Goal: Task Accomplishment & Management: Use online tool/utility

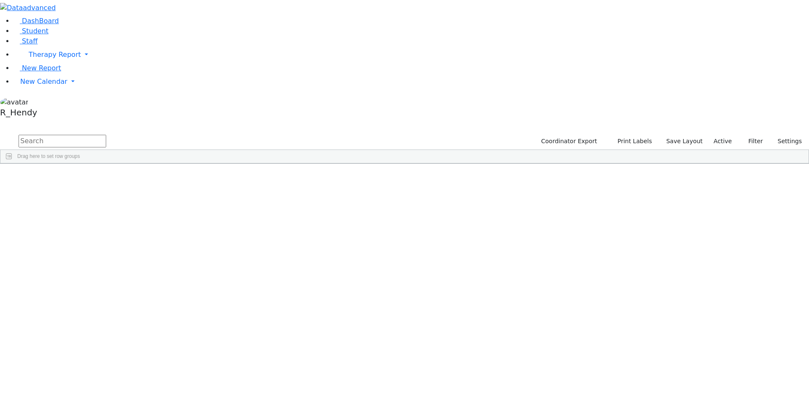
click at [106, 135] on input "text" at bounding box center [63, 141] width 88 height 13
type input "yitty"
click at [107, 225] on div "Jacoby" at bounding box center [80, 231] width 53 height 12
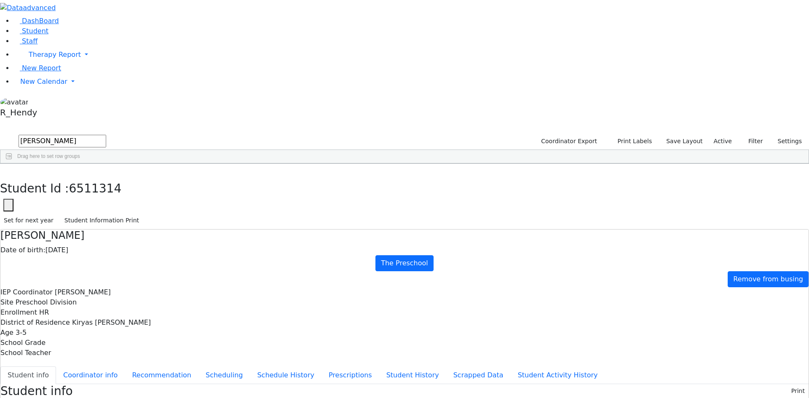
scroll to position [66, 0]
click at [198, 366] on button "Scheduling" at bounding box center [223, 375] width 51 height 18
click at [43, 63] on link "New Calendar" at bounding box center [410, 54] width 795 height 17
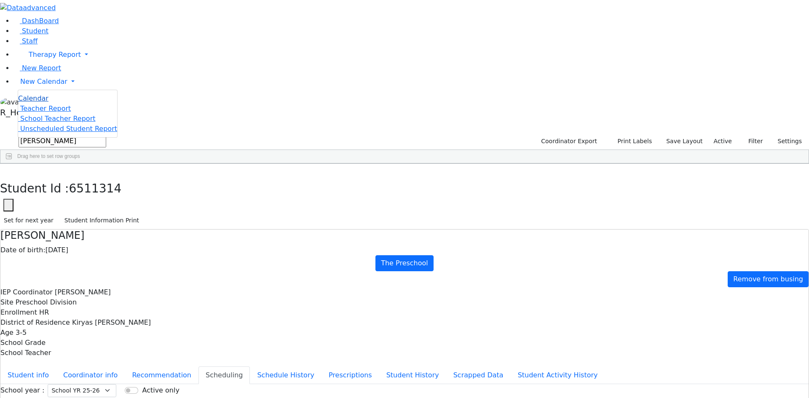
click at [41, 102] on span "Calendar" at bounding box center [33, 98] width 30 height 8
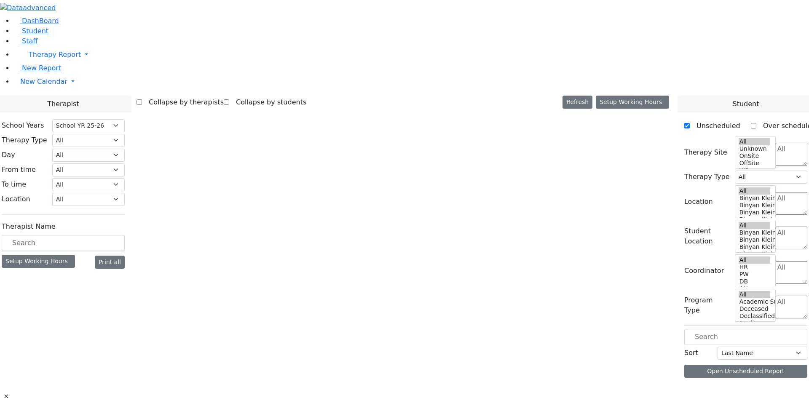
select select "212"
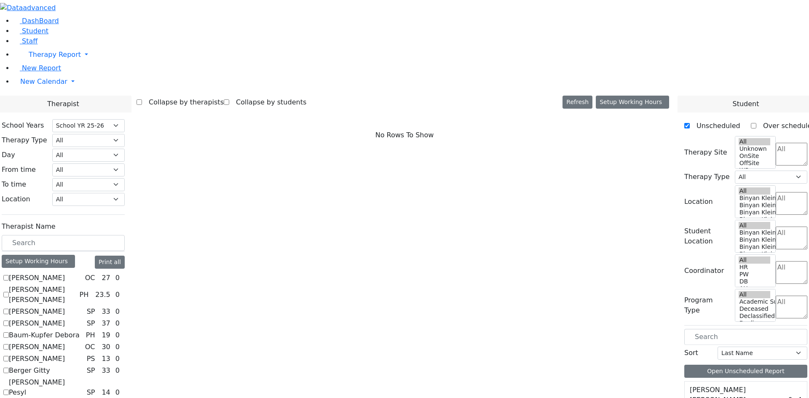
scroll to position [765, 0]
checkbox input "true"
select select "3"
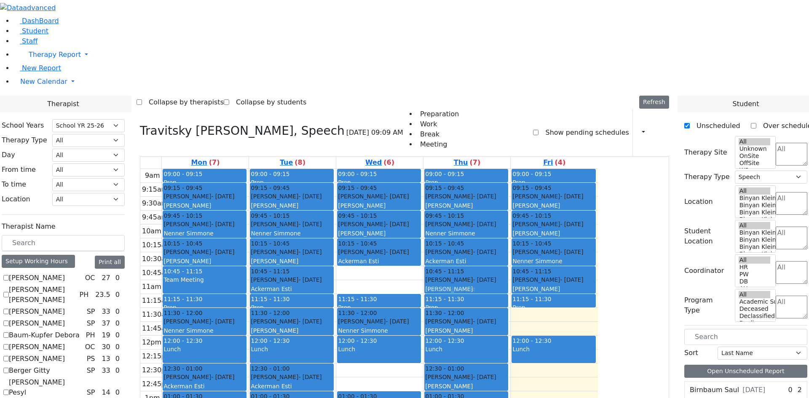
drag, startPoint x: 463, startPoint y: 160, endPoint x: 531, endPoint y: 163, distance: 68.3
click at [531, 169] on tr "09:00 - 09:15 Prep 09:15 - 09:45 Jacoby Yitty - 03/24/2022 Ptalis, Aliza 09:45 …" at bounding box center [368, 336] width 457 height 334
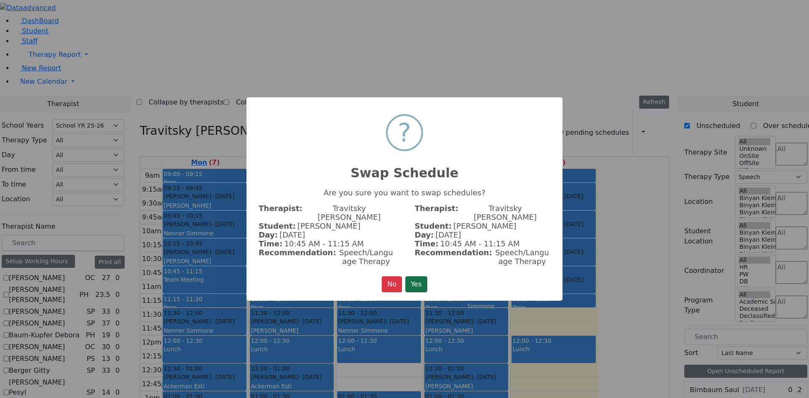
click at [423, 276] on button "Yes" at bounding box center [416, 284] width 22 height 16
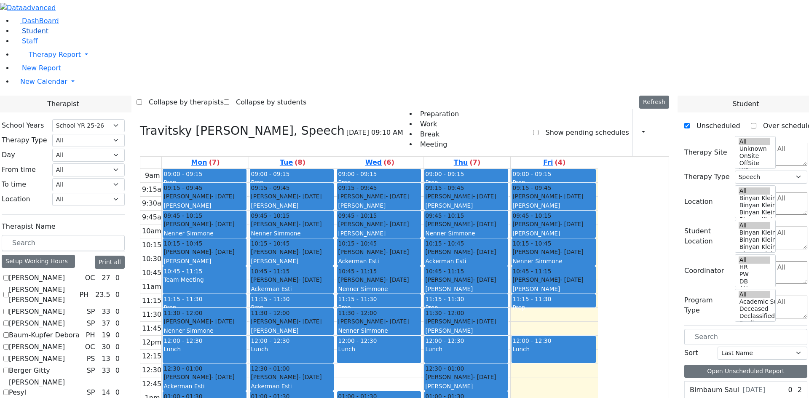
click at [29, 35] on span "Student" at bounding box center [35, 31] width 27 height 8
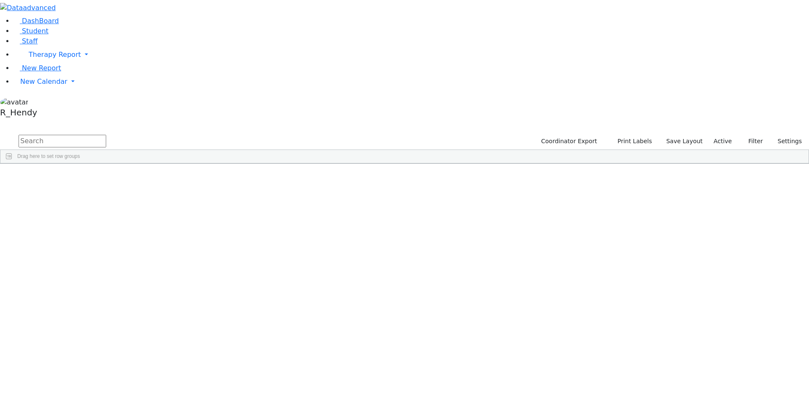
click at [106, 135] on input "text" at bounding box center [63, 141] width 88 height 13
type input "yitty"
click at [107, 225] on div "Jacoby" at bounding box center [80, 231] width 53 height 12
click at [160, 225] on div "Yitty" at bounding box center [133, 231] width 53 height 12
drag, startPoint x: 240, startPoint y: 122, endPoint x: 248, endPoint y: 131, distance: 11.3
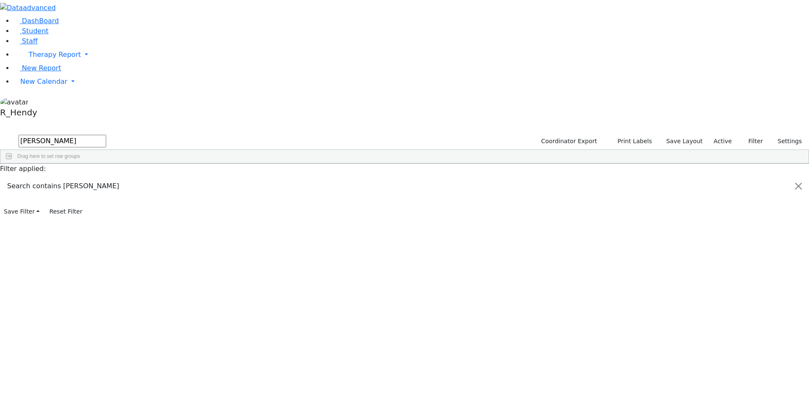
click at [160, 225] on div "Yitty" at bounding box center [133, 231] width 53 height 12
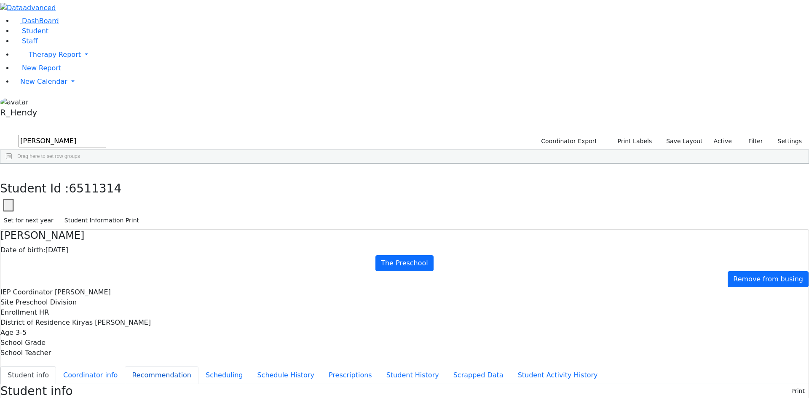
click at [198, 366] on button "Recommendation" at bounding box center [162, 375] width 74 height 18
checkbox input "true"
click at [199, 366] on button "Scheduling" at bounding box center [223, 375] width 51 height 18
drag, startPoint x: 490, startPoint y: 278, endPoint x: 492, endPoint y: 273, distance: 5.3
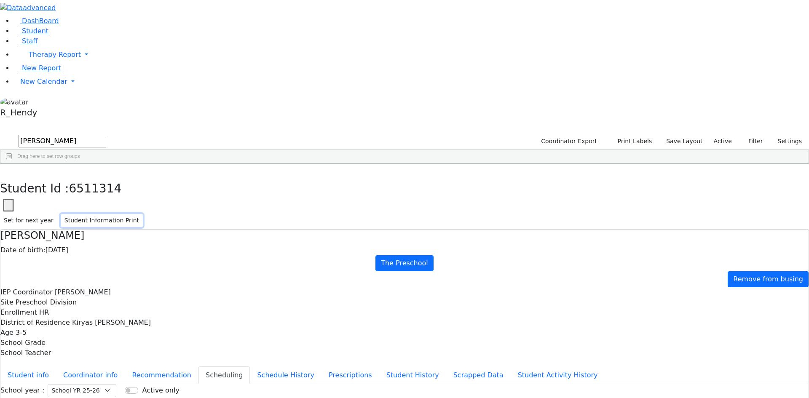
click at [143, 214] on button "Student Information Print" at bounding box center [102, 220] width 82 height 13
click at [12, 164] on button "button" at bounding box center [6, 173] width 12 height 18
drag, startPoint x: 156, startPoint y: 33, endPoint x: 91, endPoint y: 33, distance: 65.7
click at [91, 33] on div "DashBoard Student Staff Therapy Report Student Old Calendar Report" at bounding box center [404, 243] width 809 height 486
type input "jacob"
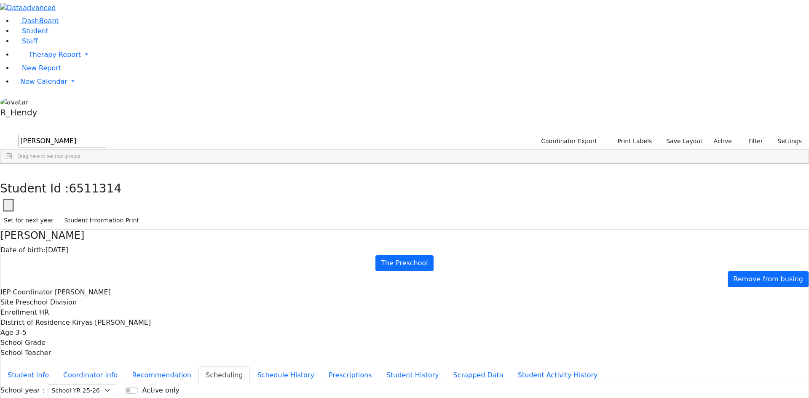
click at [159, 378] on div "Shia" at bounding box center [131, 384] width 53 height 12
click at [45, 63] on link "New Calendar" at bounding box center [410, 54] width 795 height 17
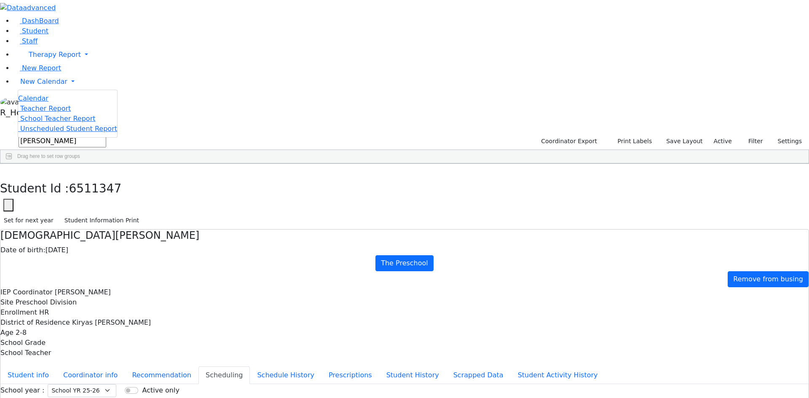
click at [32, 102] on span "Calendar" at bounding box center [33, 98] width 30 height 8
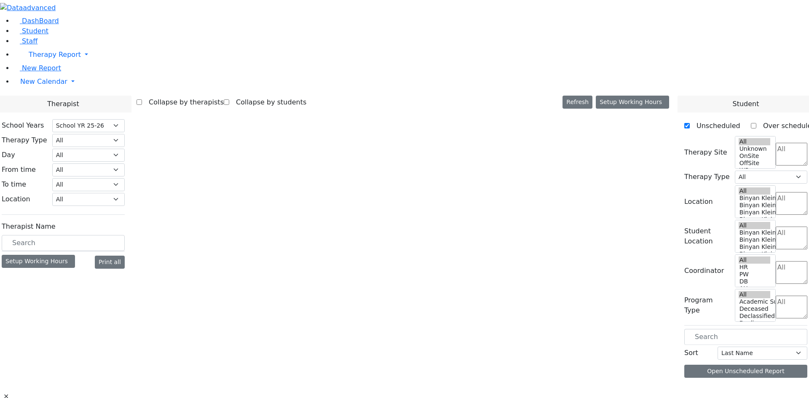
select select "212"
select select "3"
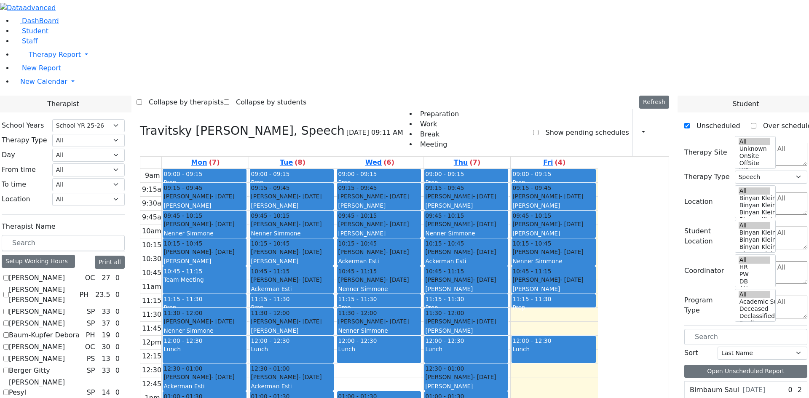
scroll to position [765, 0]
checkbox input "false"
select select
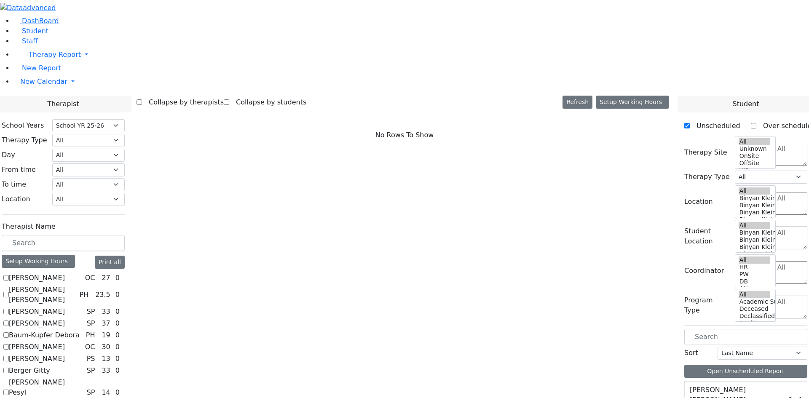
checkbox input "true"
select select "3"
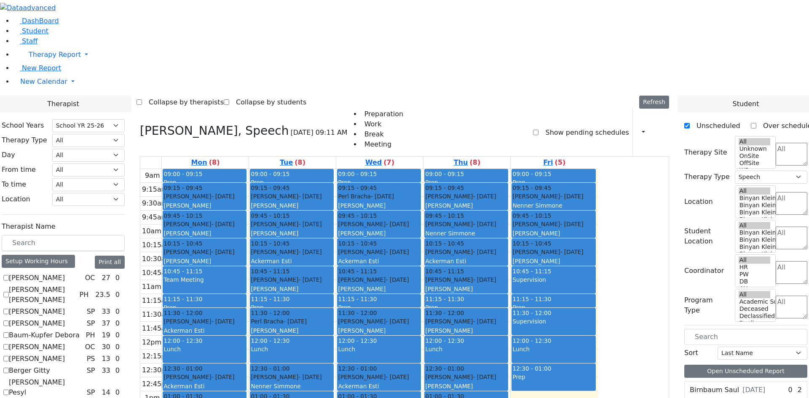
click at [321, 221] on span "- [DATE]" at bounding box center [309, 224] width 23 height 7
drag, startPoint x: 393, startPoint y: 104, endPoint x: 442, endPoint y: 104, distance: 49.3
click at [484, 169] on tr "09:00 - 09:15 Prep 09:15 - 09:45 [PERSON_NAME] - [DATE] [PERSON_NAME] 09:45 - 1…" at bounding box center [368, 336] width 457 height 334
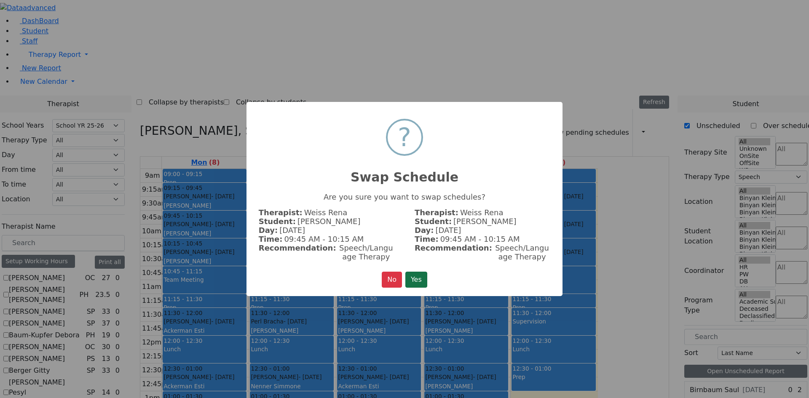
click at [414, 273] on button "Yes" at bounding box center [416, 280] width 22 height 16
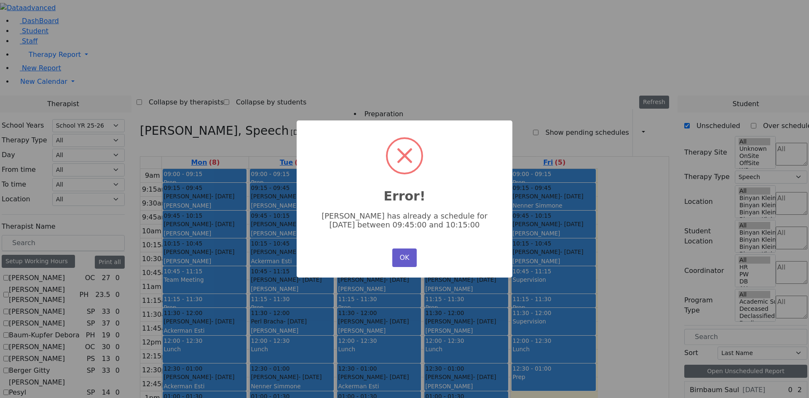
click at [406, 250] on button "OK" at bounding box center [404, 258] width 24 height 19
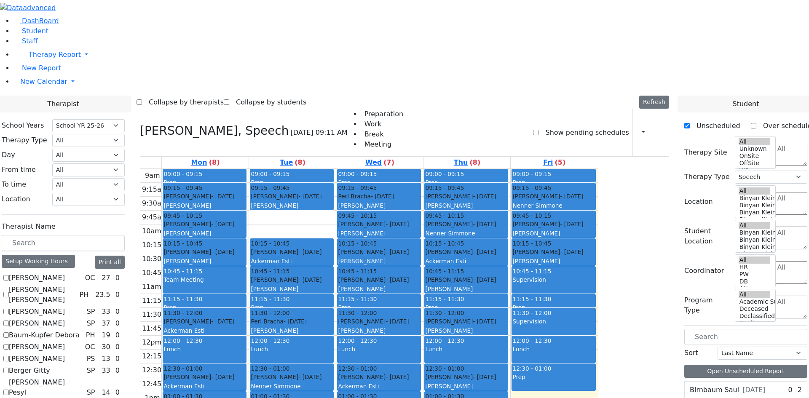
drag, startPoint x: 372, startPoint y: 112, endPoint x: 447, endPoint y: 134, distance: 77.4
click at [452, 169] on tr "09:00 - 09:15 Prep 09:15 - 09:45 [PERSON_NAME] - [DATE] [PERSON_NAME] 09:45 - 1…" at bounding box center [368, 336] width 457 height 334
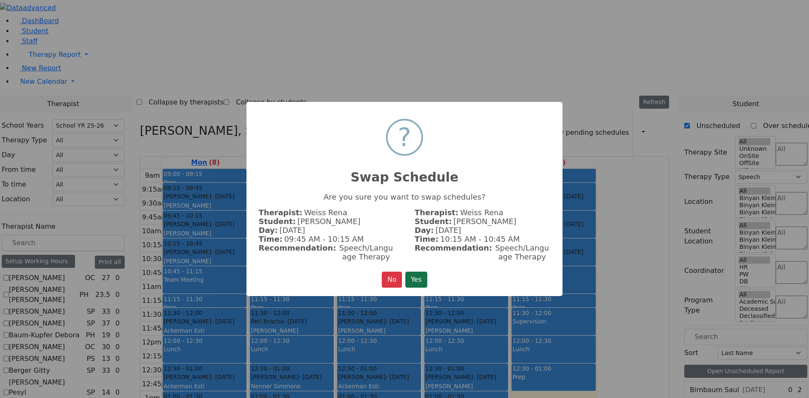
drag, startPoint x: 419, startPoint y: 277, endPoint x: 430, endPoint y: 278, distance: 11.4
click at [418, 277] on button "Yes" at bounding box center [416, 280] width 22 height 16
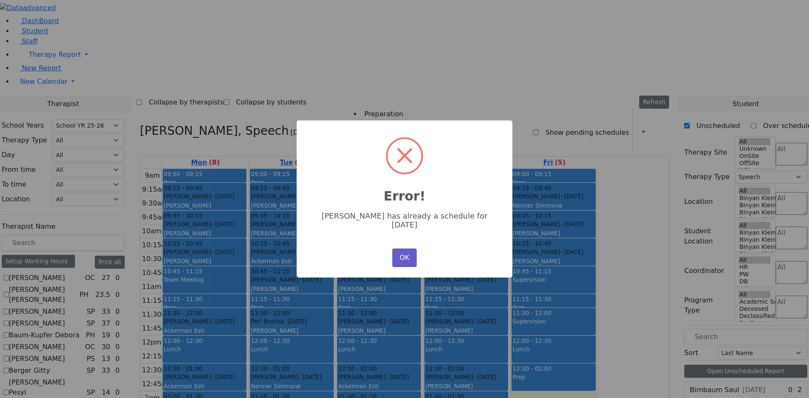
click at [401, 256] on button "OK" at bounding box center [404, 258] width 24 height 19
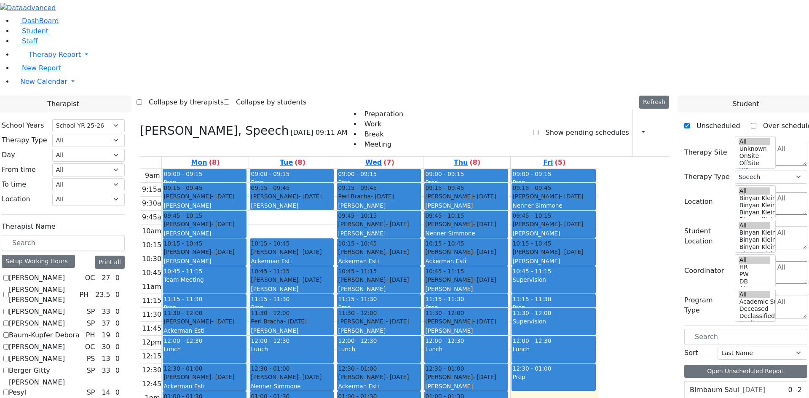
drag, startPoint x: 354, startPoint y: 101, endPoint x: 636, endPoint y: 105, distance: 281.8
click at [598, 169] on tr "09:00 - 09:15 Prep 09:15 - 09:45 [PERSON_NAME] - [DATE] [PERSON_NAME] 09:45 - 1…" at bounding box center [368, 336] width 457 height 334
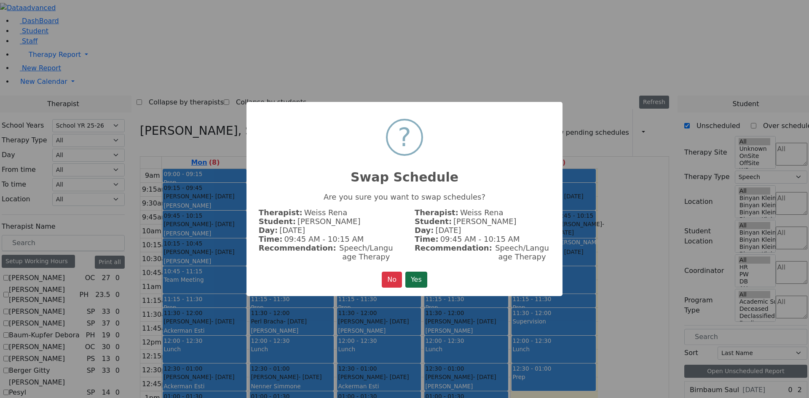
click at [413, 275] on button "Yes" at bounding box center [416, 280] width 22 height 16
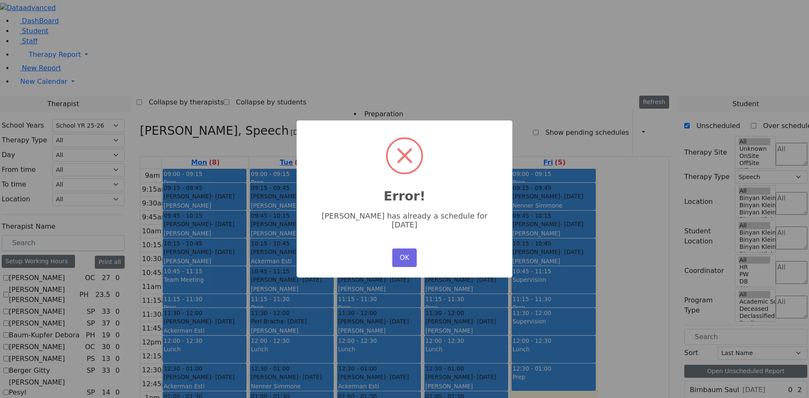
click at [406, 262] on div "× Error! Azaria Gluck has already a schedule for Tuesday OK No Cancel" at bounding box center [405, 198] width 216 height 157
click at [406, 257] on button "OK" at bounding box center [404, 258] width 24 height 19
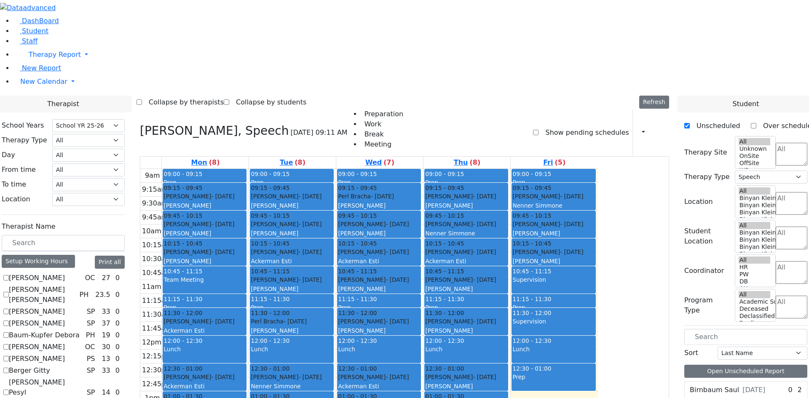
click at [333, 220] on div "Jacob Shia - 12/04/2022" at bounding box center [292, 224] width 82 height 8
drag, startPoint x: 543, startPoint y: 201, endPoint x: 357, endPoint y: 107, distance: 208.5
click at [357, 169] on tr "09:00 - 09:15 Prep 09:15 - 09:45 Tyrnauer Yakov - 09/14/2021 Glick, Shana 09:45…" at bounding box center [368, 336] width 457 height 334
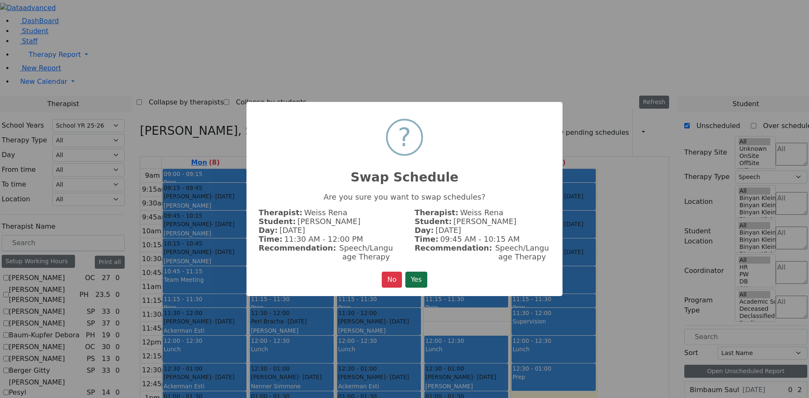
click at [421, 273] on button "Yes" at bounding box center [416, 280] width 22 height 16
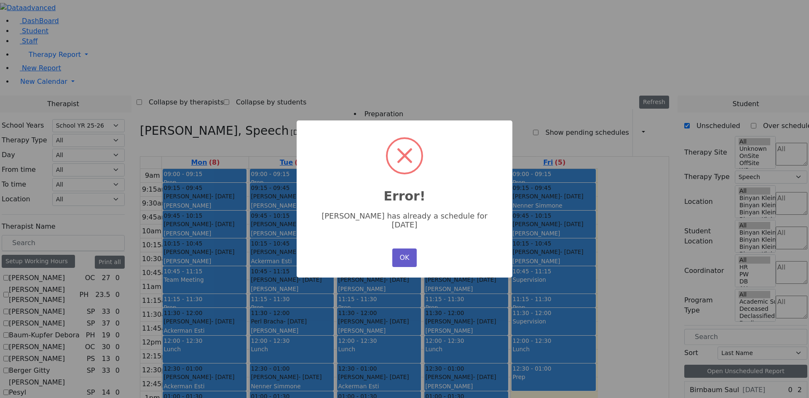
click at [401, 249] on button "OK" at bounding box center [404, 258] width 24 height 19
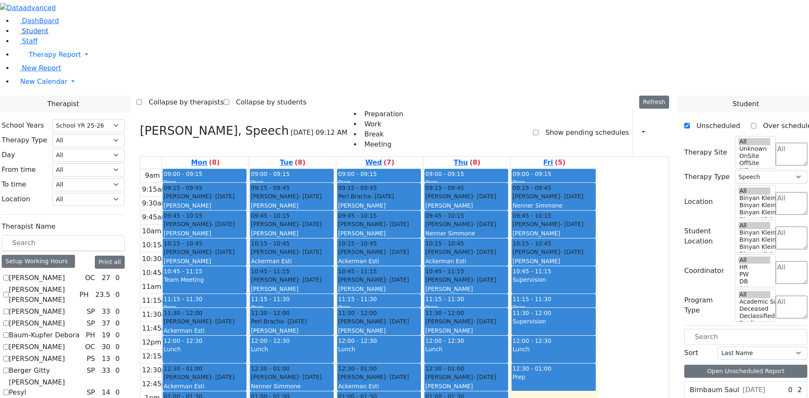
click at [39, 35] on span "Student" at bounding box center [35, 31] width 27 height 8
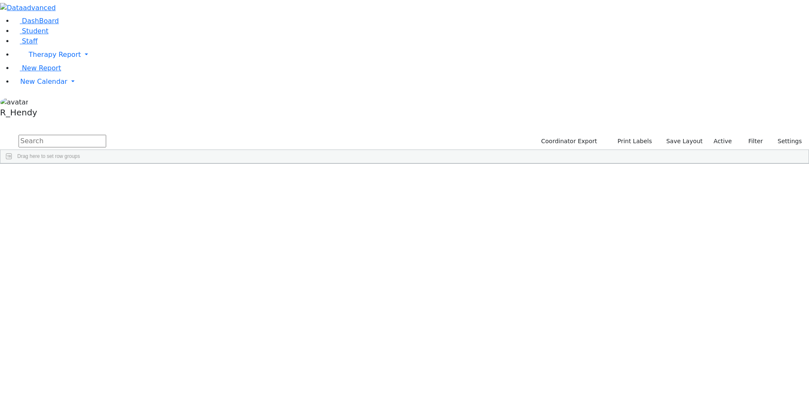
click at [106, 135] on input "text" at bounding box center [63, 141] width 88 height 13
type input "[PERSON_NAME]"
click at [160, 378] on div "Shia" at bounding box center [133, 384] width 53 height 12
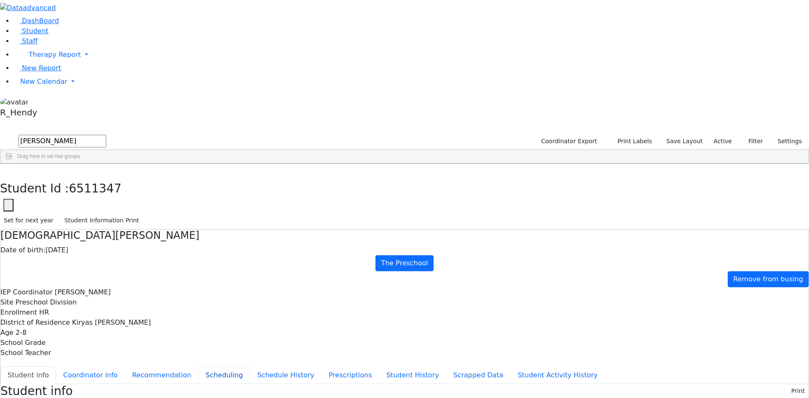
click at [198, 366] on button "Scheduling" at bounding box center [223, 375] width 51 height 18
click at [61, 63] on link "New Calendar" at bounding box center [410, 54] width 795 height 17
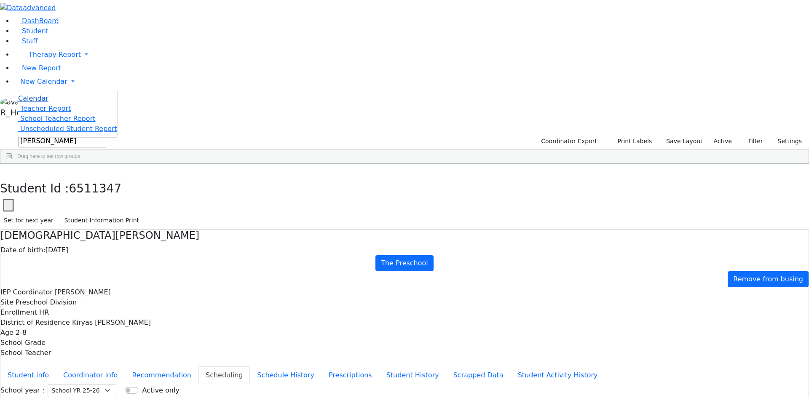
click at [48, 104] on link "Calendar" at bounding box center [33, 99] width 30 height 10
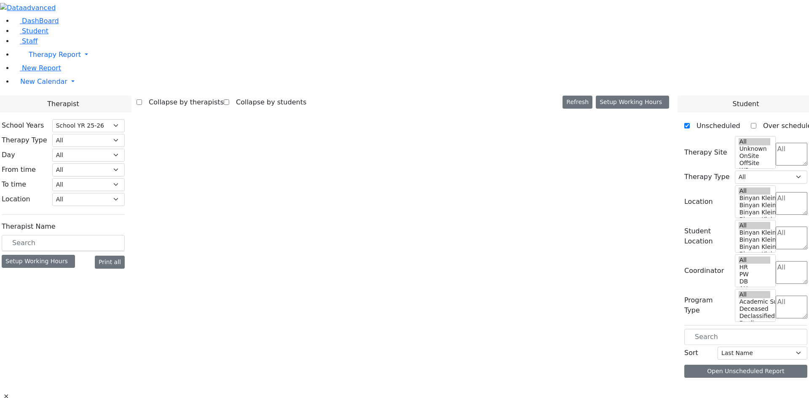
select select "212"
select select "3"
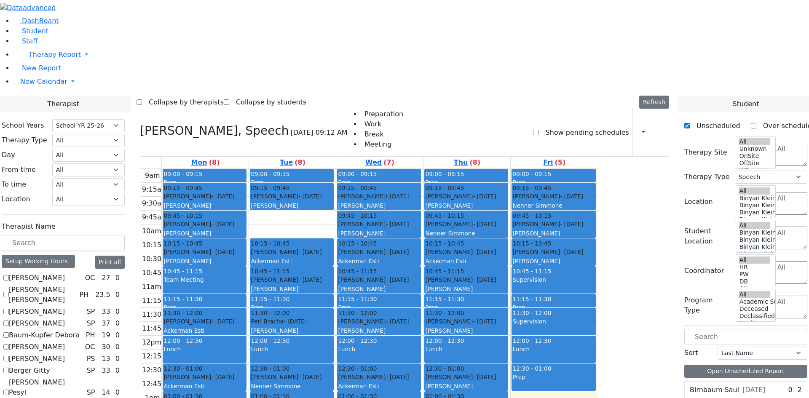
drag, startPoint x: 355, startPoint y: 104, endPoint x: 460, endPoint y: 82, distance: 107.2
click at [459, 169] on tr "09:00 - 09:15 Prep 09:15 - 09:45 [PERSON_NAME] - [DATE] [PERSON_NAME] 09:45 - 1…" at bounding box center [368, 336] width 457 height 334
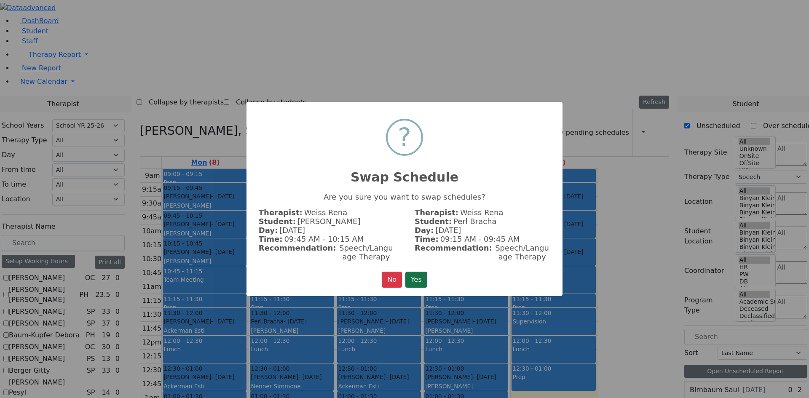
click at [421, 280] on button "Yes" at bounding box center [416, 280] width 22 height 16
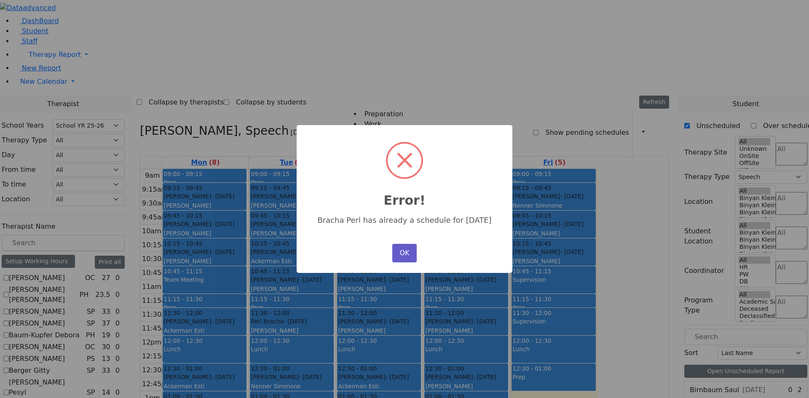
click at [412, 247] on button "OK" at bounding box center [404, 253] width 24 height 19
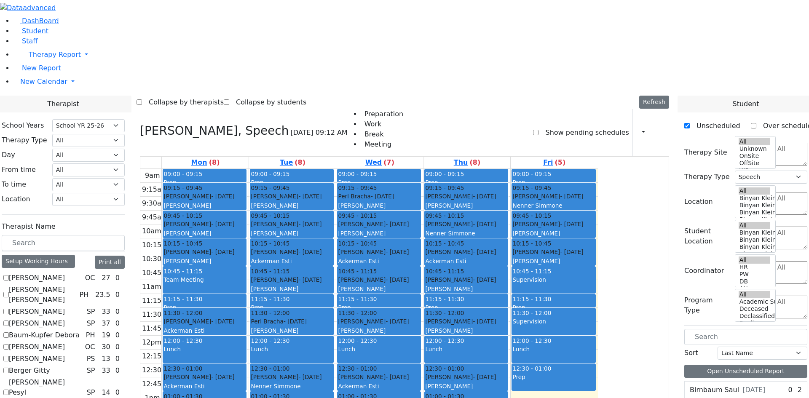
click at [333, 220] on div "[PERSON_NAME] - [DATE] [PERSON_NAME]" at bounding box center [292, 229] width 82 height 18
drag, startPoint x: 439, startPoint y: 82, endPoint x: 356, endPoint y: 316, distance: 248.6
click at [356, 316] on tr "09:00 - 09:15 Prep 09:15 - 09:45 Tyrnauer Yakov - 09/14/2021 Glick, Shana 09:45…" at bounding box center [368, 336] width 457 height 334
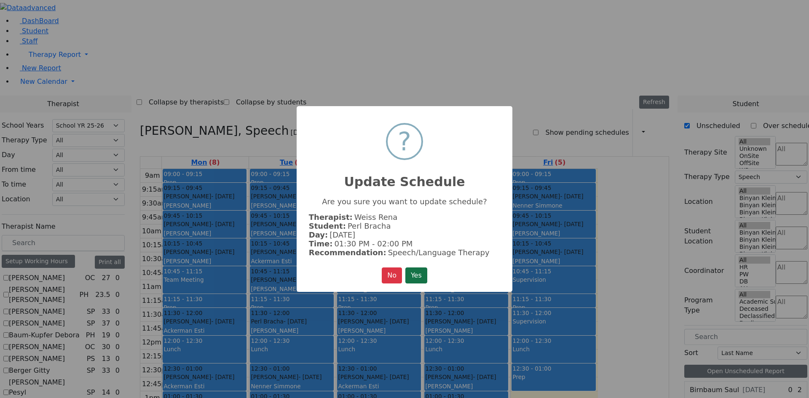
click at [420, 274] on button "Yes" at bounding box center [416, 275] width 22 height 16
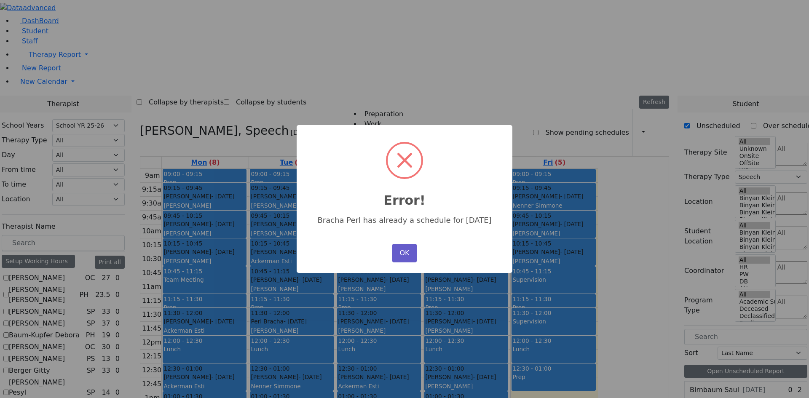
click at [404, 252] on button "OK" at bounding box center [404, 253] width 24 height 19
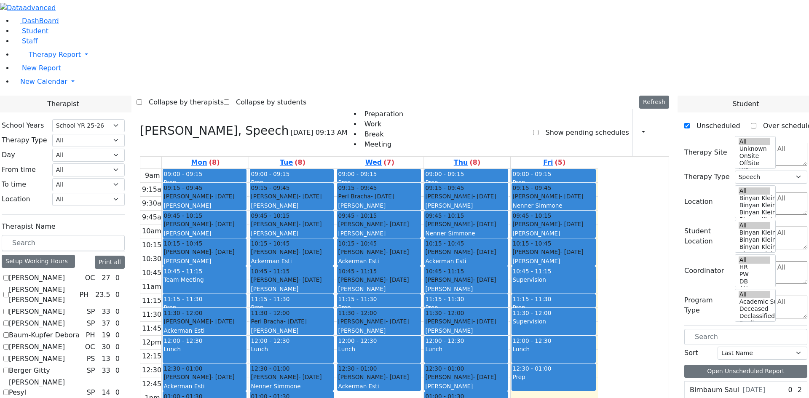
drag, startPoint x: 445, startPoint y: 283, endPoint x: 441, endPoint y: 313, distance: 30.2
click at [423, 313] on div "09:00 - 09:15 Prep 09:15 - 09:45 Perl Bracha - 07/12/2021 Glick, Shana 09:45 - …" at bounding box center [379, 336] width 87 height 334
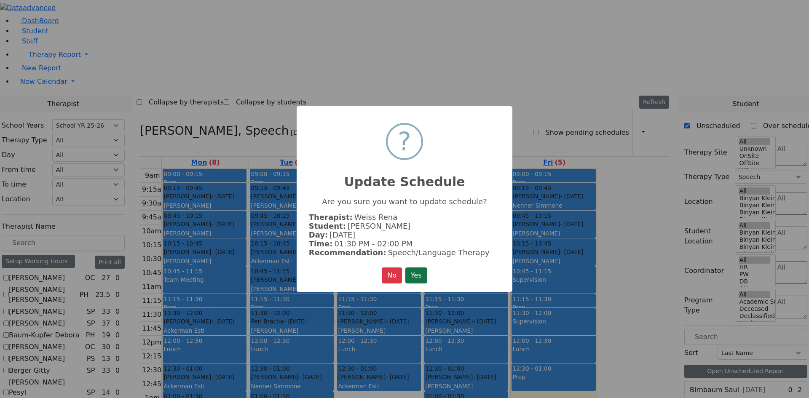
click at [413, 270] on button "Yes" at bounding box center [416, 275] width 22 height 16
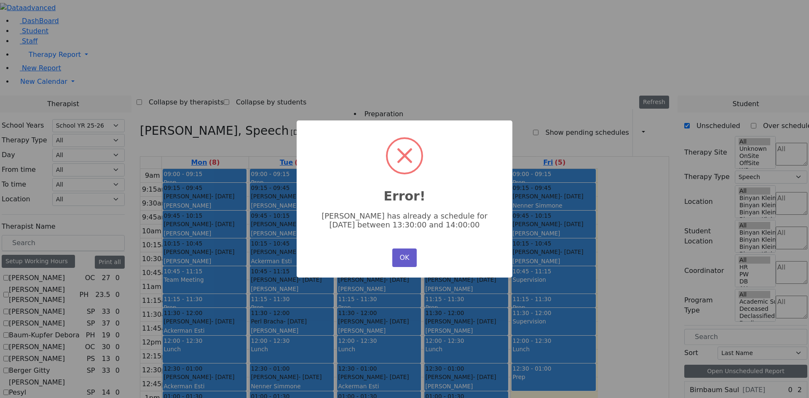
click at [396, 254] on button "OK" at bounding box center [404, 258] width 24 height 19
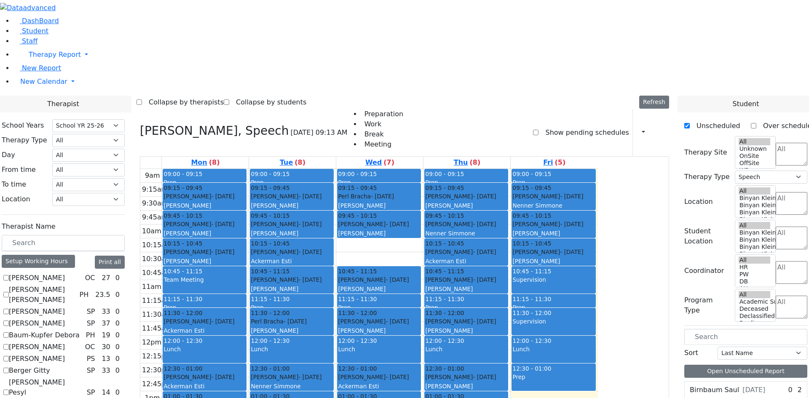
drag, startPoint x: 440, startPoint y: 139, endPoint x: 441, endPoint y: 320, distance: 180.7
click at [423, 320] on div "09:00 - 09:15 Prep 09:15 - 09:45 Perl Bracha - 07/12/2021 Glick, Shana 09:45 - …" at bounding box center [379, 336] width 87 height 334
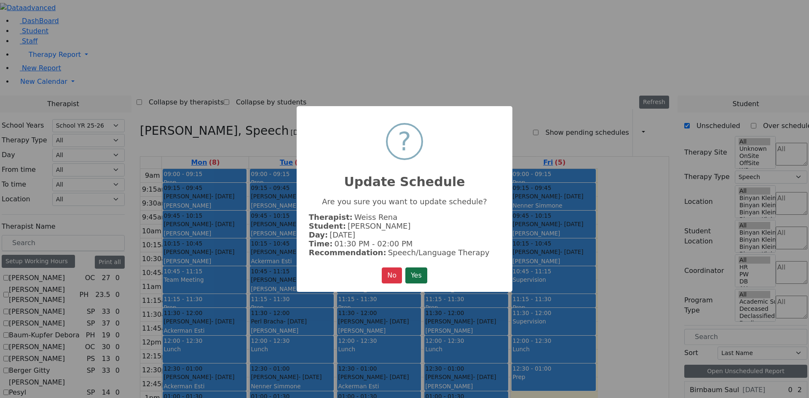
click at [416, 269] on button "Yes" at bounding box center [416, 275] width 22 height 16
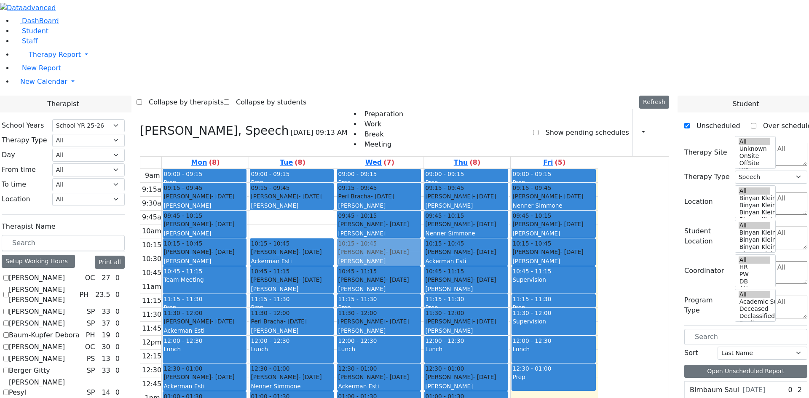
drag, startPoint x: 356, startPoint y: 109, endPoint x: 429, endPoint y: 134, distance: 77.0
click at [429, 169] on tr "09:00 - 09:15 Prep 09:15 - 09:45 Tyrnauer Yakov - 09/14/2021 Glick, Shana 09:45…" at bounding box center [368, 336] width 457 height 334
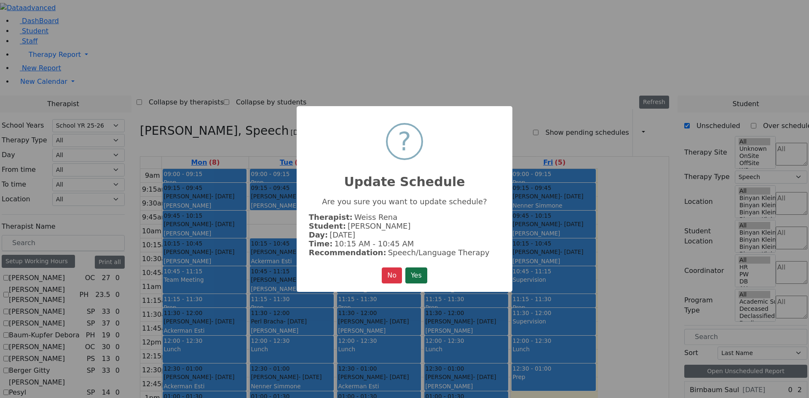
click at [417, 279] on button "Yes" at bounding box center [416, 275] width 22 height 16
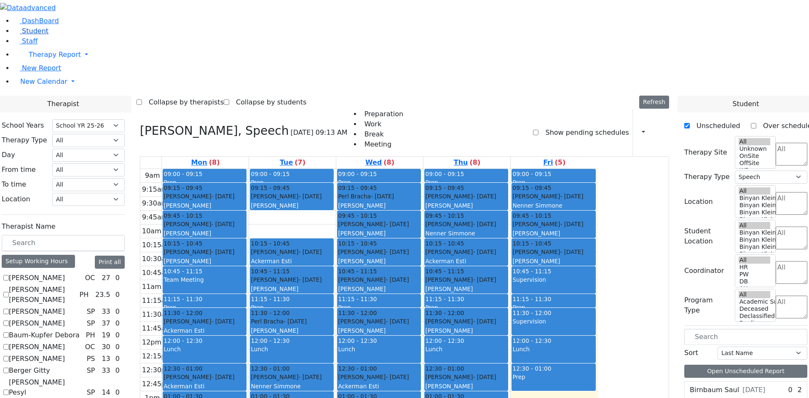
click at [32, 35] on span "Student" at bounding box center [35, 31] width 27 height 8
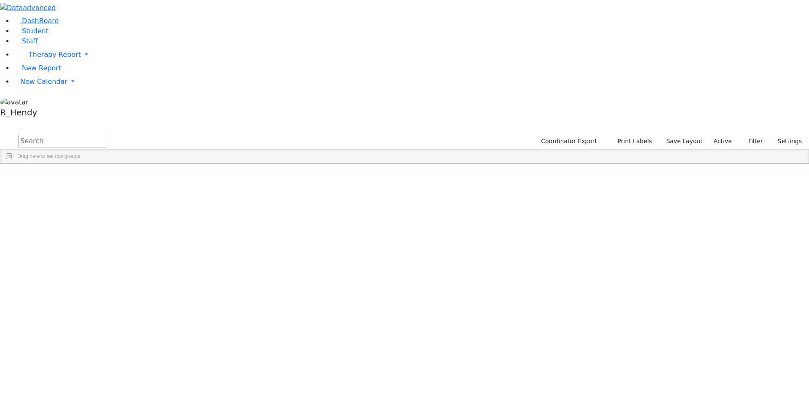
click at [106, 135] on input "text" at bounding box center [63, 141] width 88 height 13
type input "[PERSON_NAME]"
click at [107, 378] on div "[PERSON_NAME]" at bounding box center [80, 384] width 53 height 12
click at [160, 378] on div "[DEMOGRAPHIC_DATA]" at bounding box center [133, 384] width 53 height 12
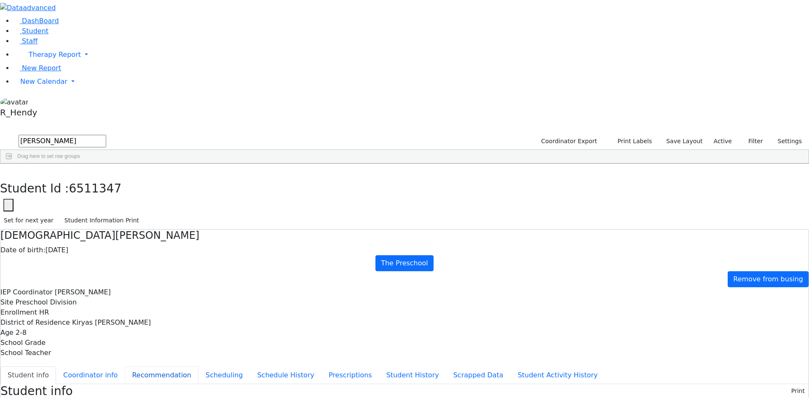
click at [187, 366] on button "Recommendation" at bounding box center [162, 375] width 74 height 18
checkbox input "true"
click at [198, 366] on button "Scheduling" at bounding box center [223, 375] width 51 height 18
click at [143, 214] on button "Student Information Print" at bounding box center [102, 220] width 82 height 13
click at [12, 164] on button "button" at bounding box center [6, 173] width 12 height 18
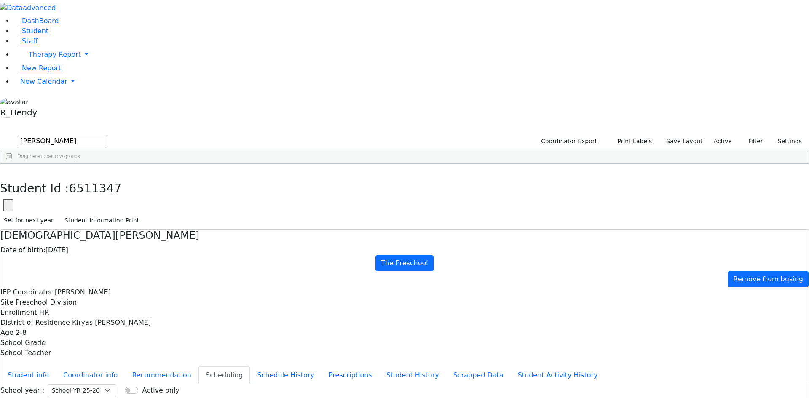
drag, startPoint x: 139, startPoint y: 33, endPoint x: 27, endPoint y: 33, distance: 112.5
click at [27, 33] on div "DashBoard Student Staff Therapy Report Student Old Calendar Report" at bounding box center [404, 243] width 809 height 486
click at [160, 177] on div "Bruchy" at bounding box center [133, 183] width 53 height 12
click at [143, 214] on button "Student Information Print" at bounding box center [102, 220] width 82 height 13
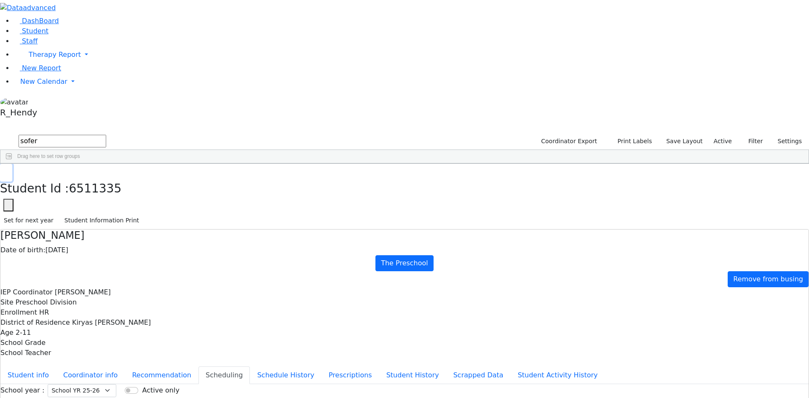
click at [8, 170] on icon "button" at bounding box center [6, 172] width 5 height 5
drag, startPoint x: 150, startPoint y: 37, endPoint x: 0, endPoint y: 24, distance: 151.0
click at [0, 24] on div "DashBoard Student Staff Therapy Report Student Old Calendar Report" at bounding box center [404, 243] width 809 height 486
click at [159, 348] on div "Shie" at bounding box center [131, 354] width 53 height 12
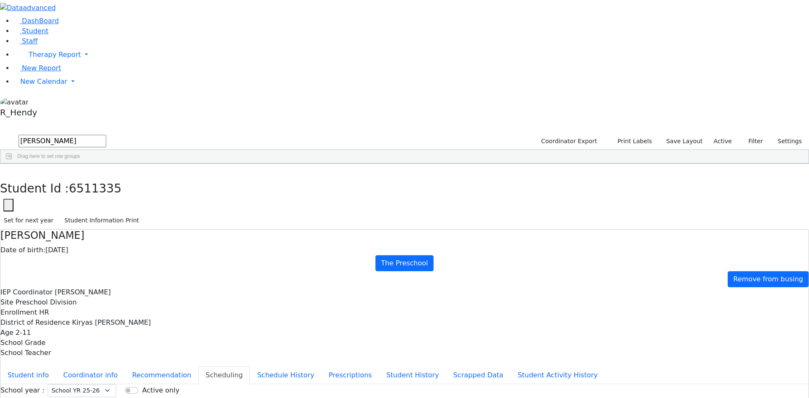
click at [159, 348] on div "Shie" at bounding box center [131, 354] width 53 height 12
click at [143, 214] on button "Student Information Print" at bounding box center [102, 220] width 82 height 13
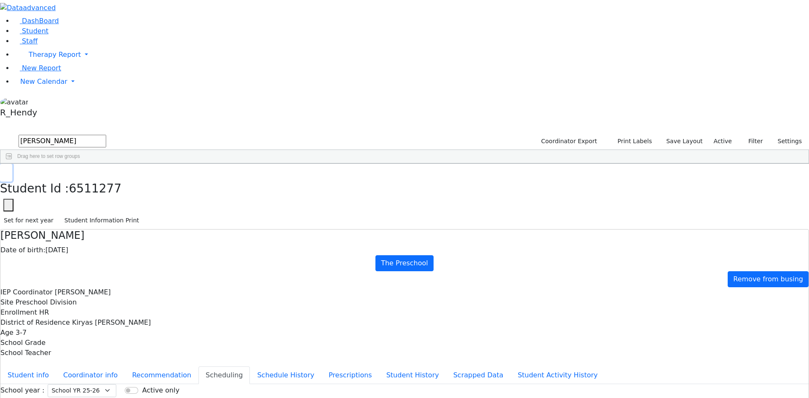
click at [12, 164] on button "button" at bounding box center [6, 173] width 12 height 18
drag, startPoint x: 130, startPoint y: 31, endPoint x: 22, endPoint y: 28, distance: 107.5
click at [22, 28] on div "DashBoard Student Staff Therapy Report Student Old Calendar Report" at bounding box center [404, 243] width 809 height 486
type input "katz"
click at [160, 248] on div "Chavy" at bounding box center [133, 254] width 53 height 12
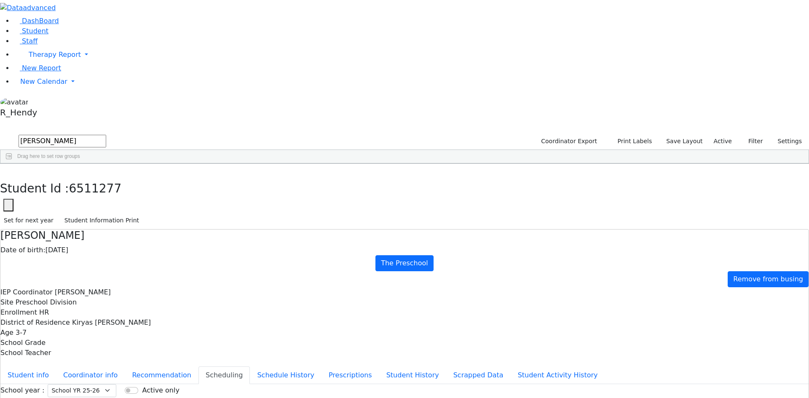
click at [160, 248] on div "Chavy" at bounding box center [133, 254] width 53 height 12
click at [206, 366] on button "Scheduling" at bounding box center [223, 375] width 51 height 18
click at [38, 59] on span "New Calendar" at bounding box center [55, 55] width 52 height 8
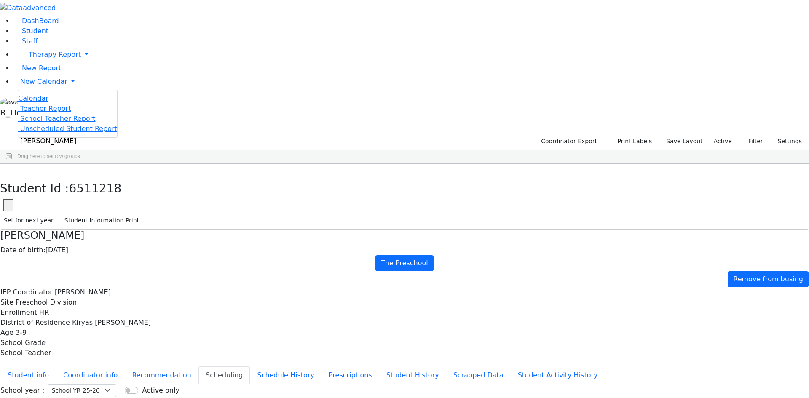
click at [40, 102] on span "Calendar" at bounding box center [33, 98] width 30 height 8
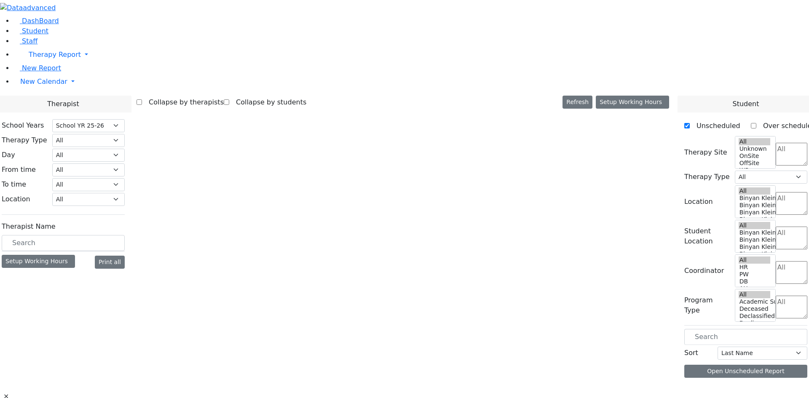
select select "212"
select select "3"
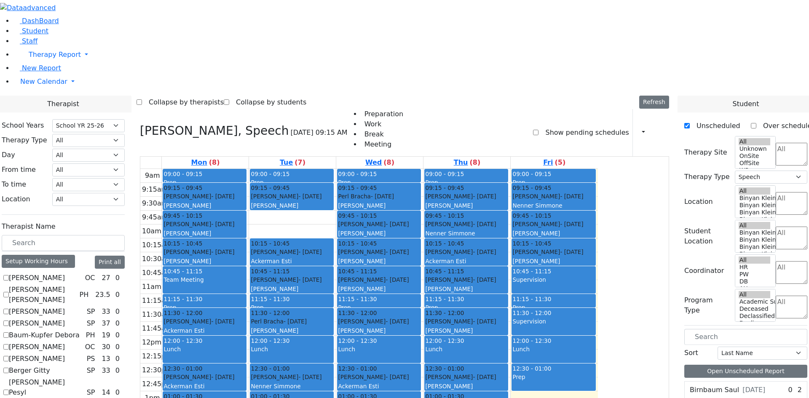
scroll to position [1, 0]
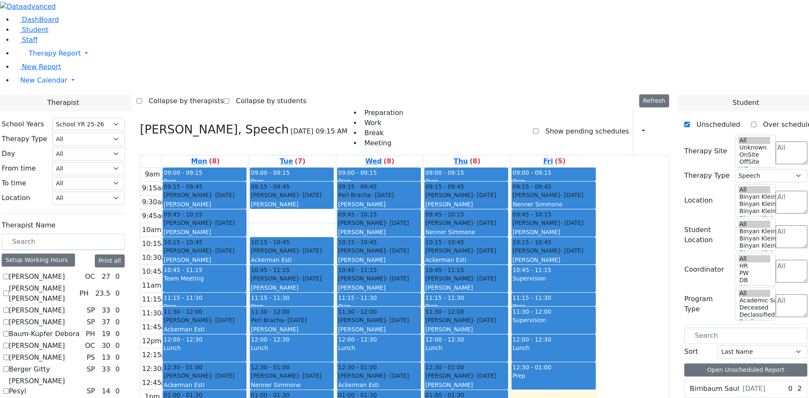
checkbox input "false"
select select
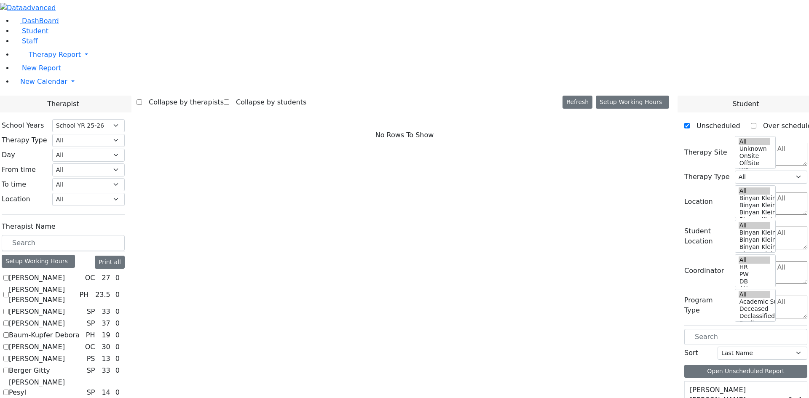
checkbox input "true"
select select "2"
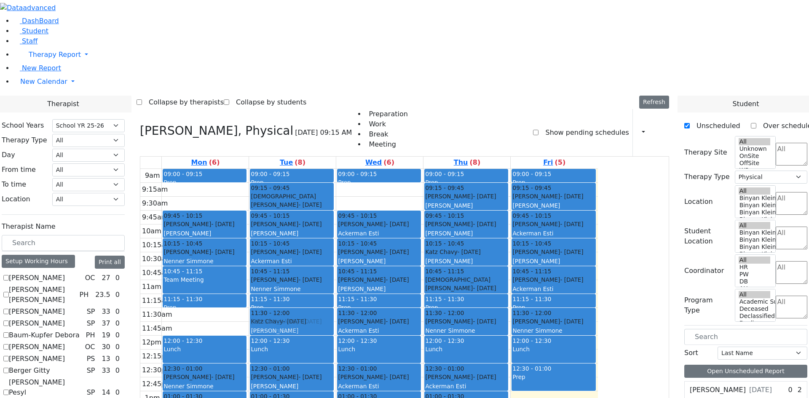
drag, startPoint x: 281, startPoint y: 198, endPoint x: 369, endPoint y: 198, distance: 88.0
click at [369, 198] on tr "09:00 - 09:15 Prep 09:45 - 10:15 Rosenberg Shimon - 03/10/2022 Ptalis, Aliza 10…" at bounding box center [368, 336] width 457 height 334
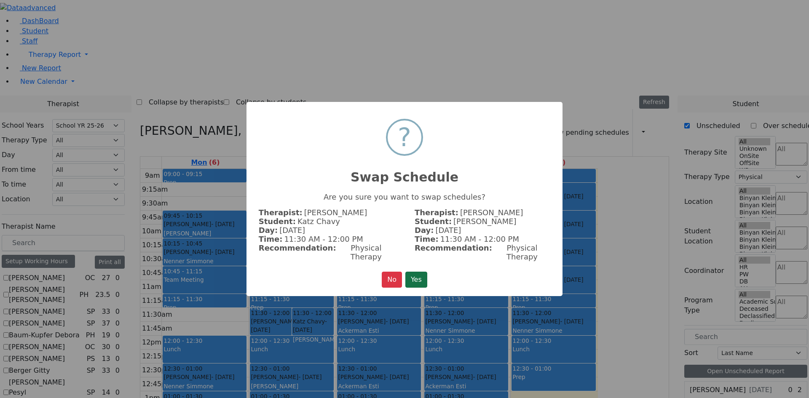
click at [422, 279] on button "Yes" at bounding box center [416, 280] width 22 height 16
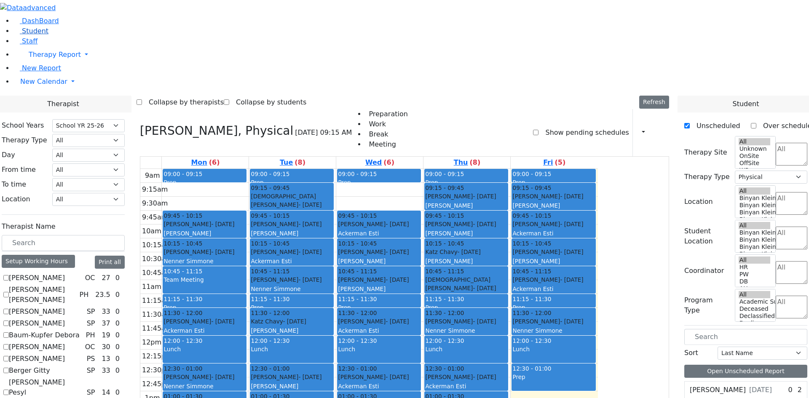
click at [27, 35] on link "Student" at bounding box center [30, 31] width 35 height 8
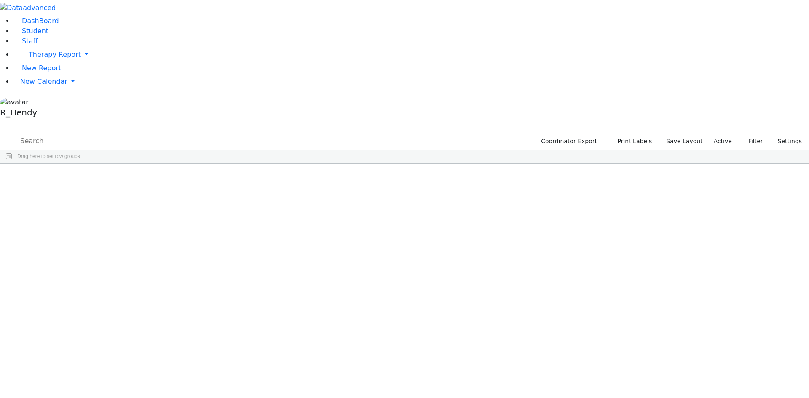
click at [106, 135] on input "text" at bounding box center [63, 141] width 88 height 13
type input "v"
drag, startPoint x: 139, startPoint y: 35, endPoint x: 0, endPoint y: 35, distance: 139.4
click at [0, 35] on div "DashBoard Student Staff Therapy Report Student Old Calendar Report" at bounding box center [404, 109] width 809 height 218
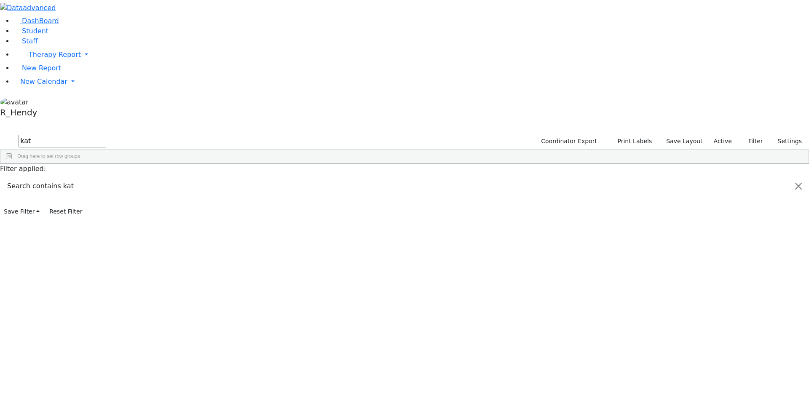
scroll to position [0, 0]
click at [107, 248] on div "Katz" at bounding box center [80, 254] width 53 height 12
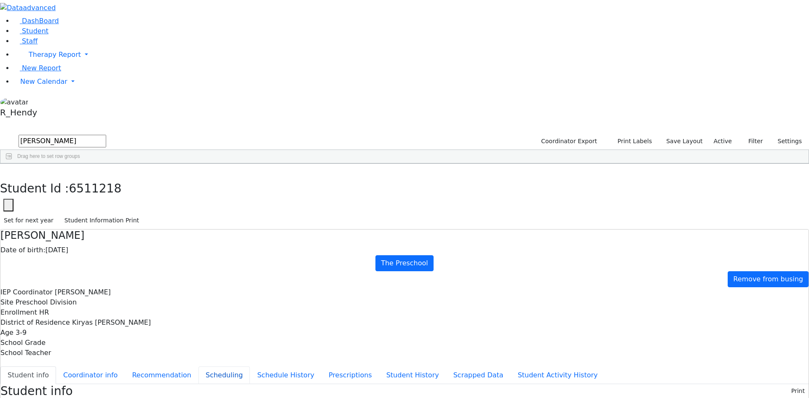
click at [199, 366] on button "Scheduling" at bounding box center [223, 375] width 51 height 18
click at [143, 214] on button "Student Information Print" at bounding box center [102, 220] width 82 height 13
click at [12, 164] on button "button" at bounding box center [6, 173] width 12 height 18
drag, startPoint x: 141, startPoint y: 29, endPoint x: 58, endPoint y: 39, distance: 84.0
click at [58, 39] on div "DashBoard Student Staff Therapy Report Student Old Calendar Report" at bounding box center [404, 243] width 809 height 486
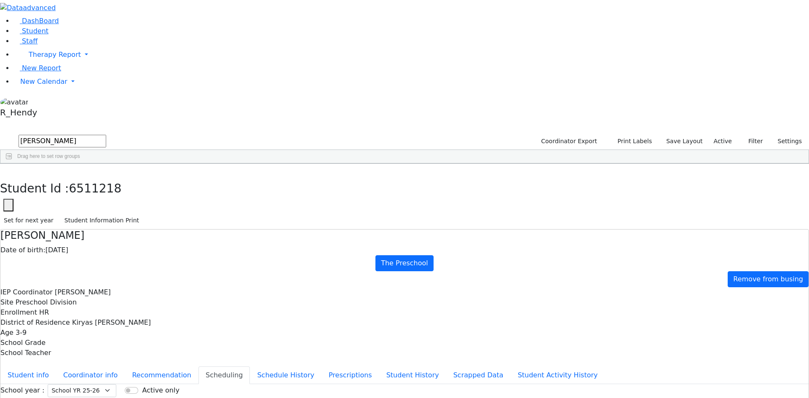
type input "[PERSON_NAME]"
click at [105, 331] on div "Meisels" at bounding box center [78, 337] width 53 height 12
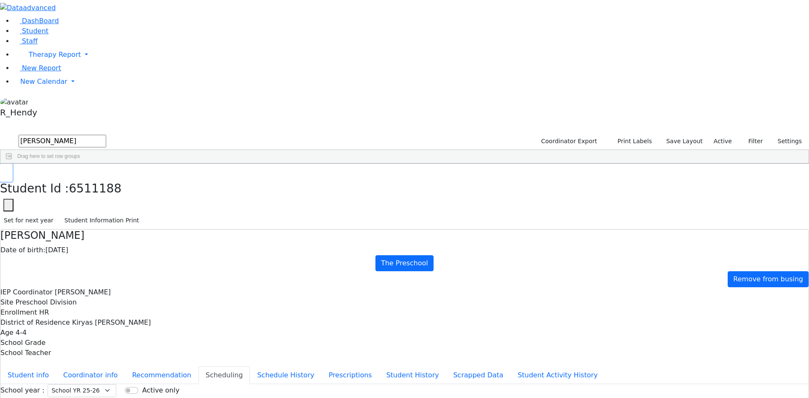
click at [12, 164] on button "button" at bounding box center [6, 173] width 12 height 18
click at [43, 59] on span "New Calendar" at bounding box center [55, 55] width 52 height 8
click at [38, 102] on span "Calendar" at bounding box center [33, 98] width 30 height 8
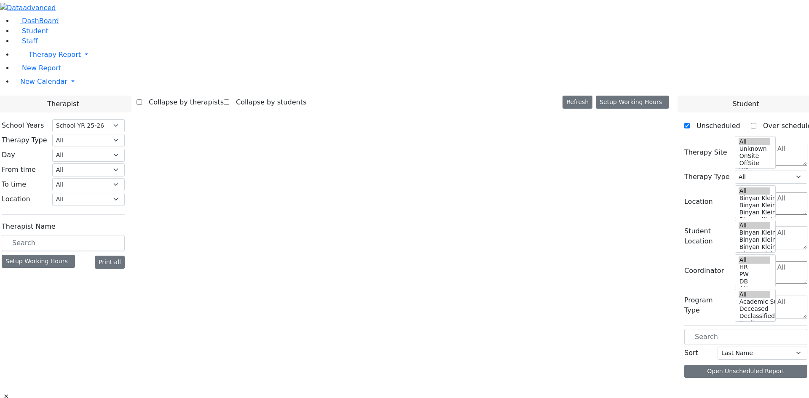
select select "212"
select select "2"
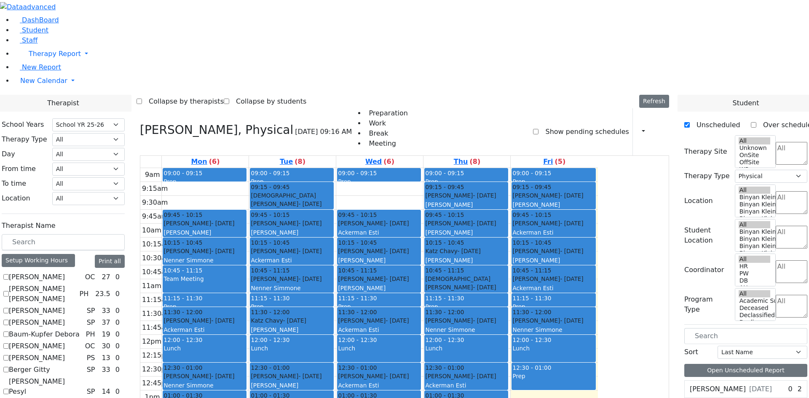
scroll to position [1, 0]
checkbox input "false"
select select
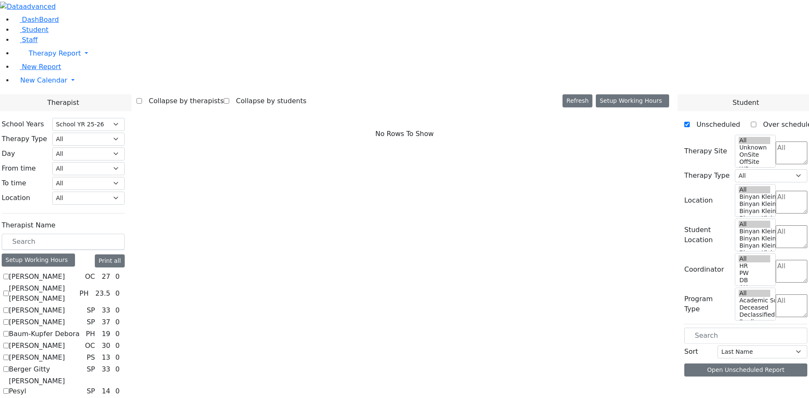
scroll to position [0, 0]
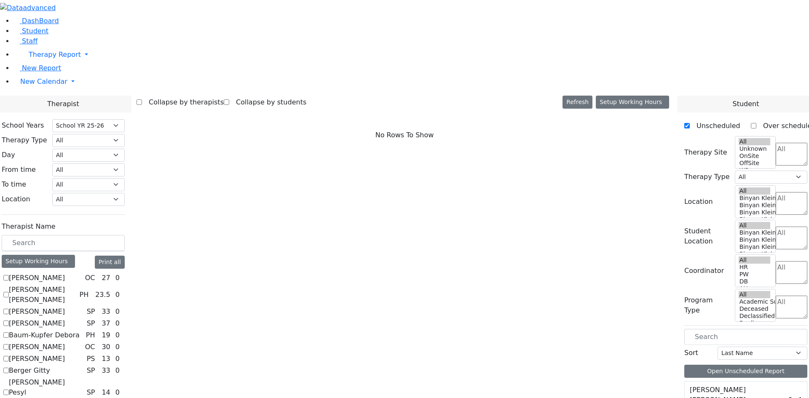
checkbox input "true"
select select "3"
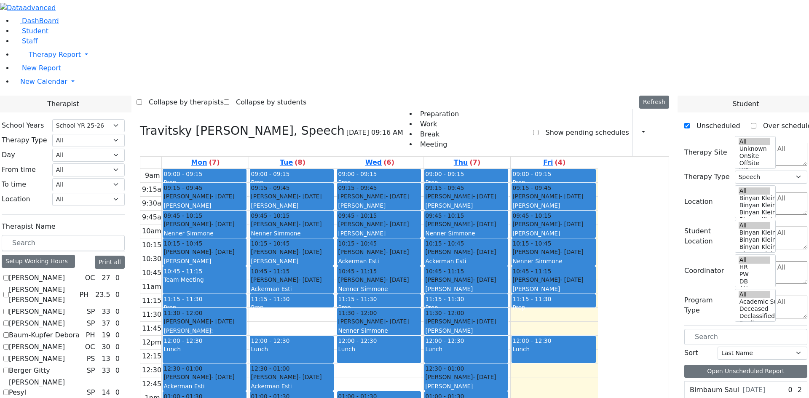
drag, startPoint x: 358, startPoint y: 202, endPoint x: 303, endPoint y: 203, distance: 55.6
click at [303, 203] on tr "09:00 - 09:15 Prep 09:15 - 09:45 Jacoby Yitty - 03/24/2022 Ptalis, Aliza 09:45 …" at bounding box center [368, 336] width 457 height 334
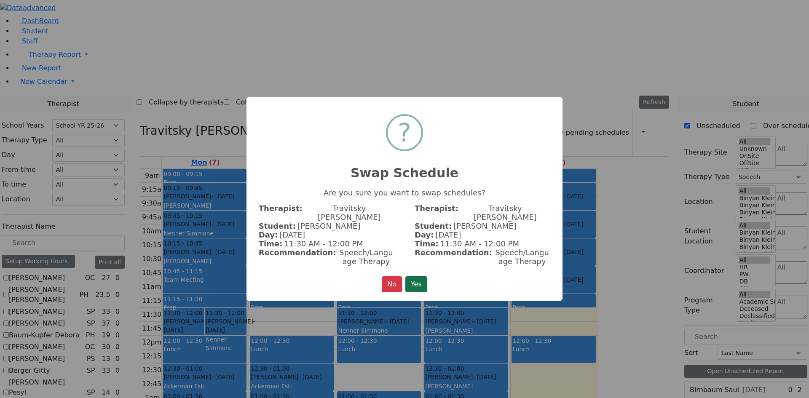
click at [411, 277] on button "Yes" at bounding box center [416, 284] width 22 height 16
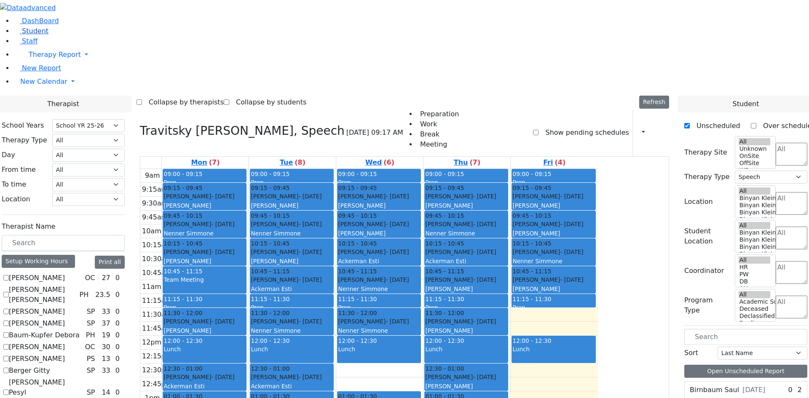
click at [39, 35] on span "Student" at bounding box center [35, 31] width 27 height 8
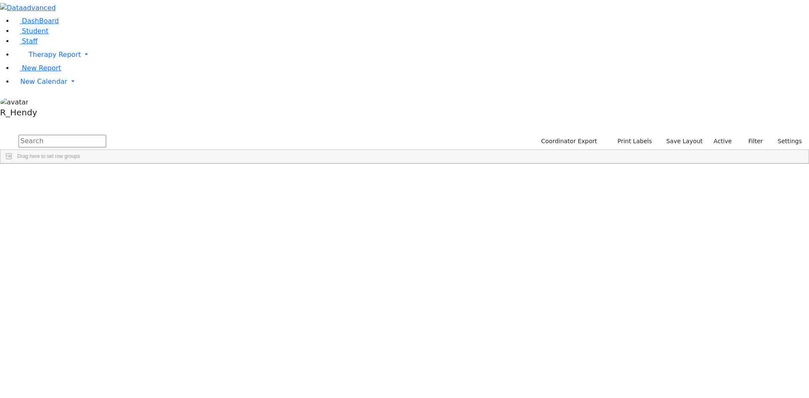
click at [106, 135] on input "text" at bounding box center [63, 141] width 88 height 13
click at [54, 331] on div "6511188" at bounding box center [27, 337] width 54 height 12
click at [107, 331] on div "Meisels" at bounding box center [80, 337] width 53 height 12
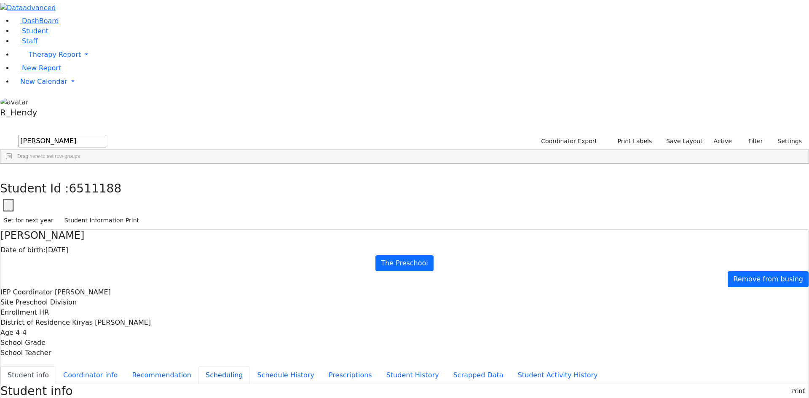
click at [200, 366] on button "Scheduling" at bounding box center [223, 375] width 51 height 18
click at [143, 214] on button "Student Information Print" at bounding box center [102, 220] width 82 height 13
click at [12, 164] on button "button" at bounding box center [6, 173] width 12 height 18
drag, startPoint x: 139, startPoint y: 32, endPoint x: 61, endPoint y: 31, distance: 78.4
click at [61, 31] on div "DashBoard Student Staff Therapy Report Student Old Calendar Report" at bounding box center [404, 243] width 809 height 486
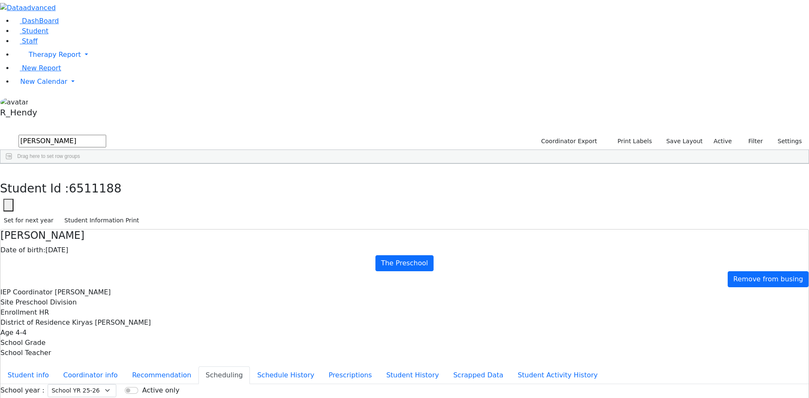
type input "[PERSON_NAME]"
click at [159, 201] on div "[PERSON_NAME]" at bounding box center [131, 207] width 53 height 12
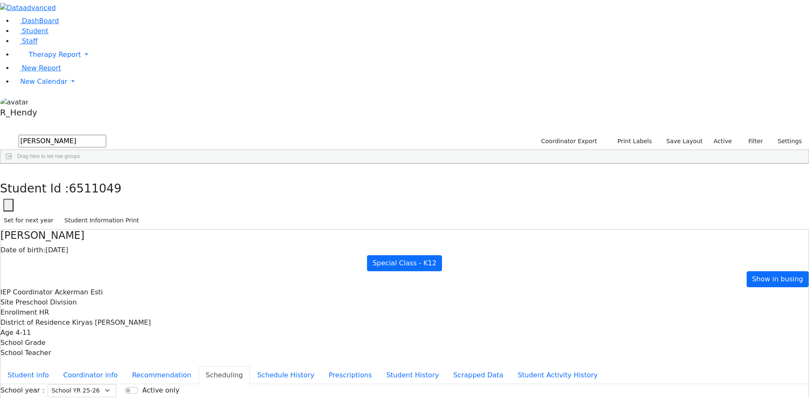
drag, startPoint x: 281, startPoint y: 273, endPoint x: 293, endPoint y: 273, distance: 12.2
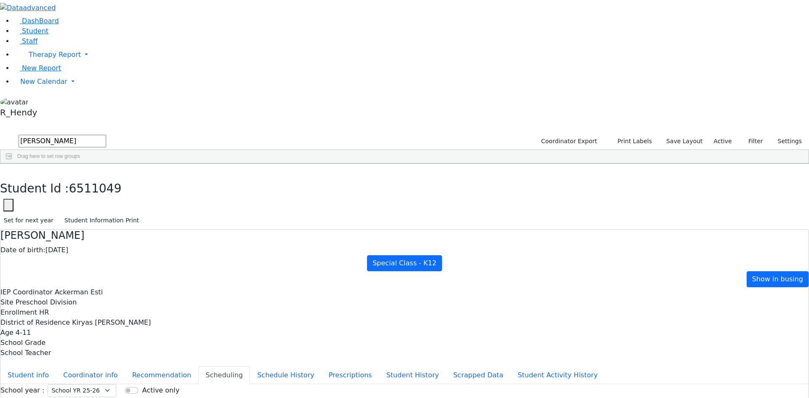
click at [4, 170] on use "button" at bounding box center [4, 170] width 0 height 0
click at [37, 63] on link "New Calendar" at bounding box center [410, 54] width 795 height 17
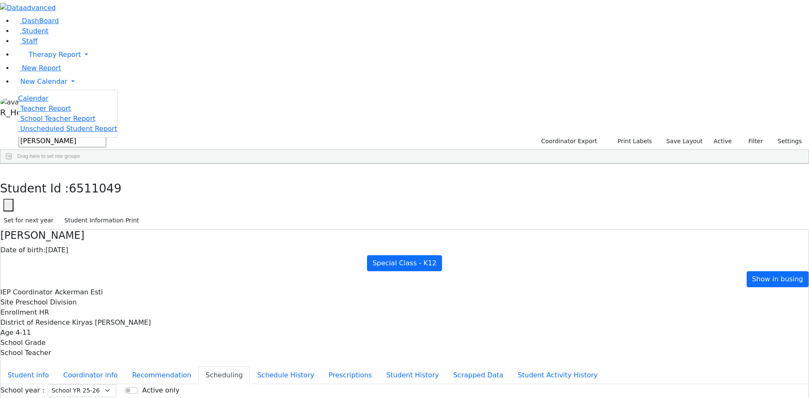
click at [41, 102] on span "Calendar" at bounding box center [33, 98] width 30 height 8
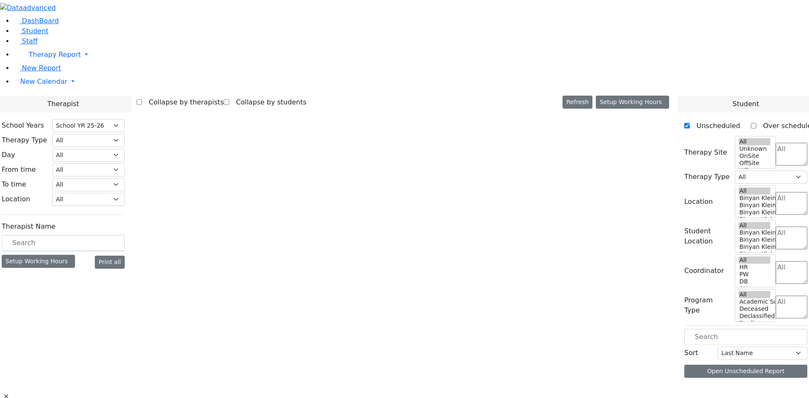
select select "212"
select select "3"
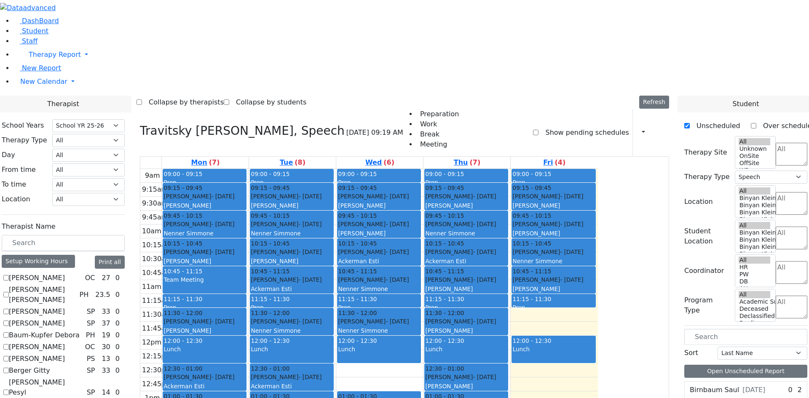
scroll to position [168, 0]
checkbox input "true"
select select
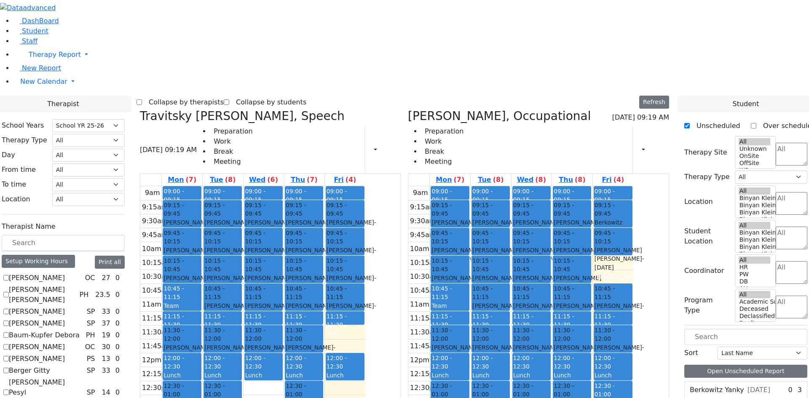
scroll to position [716, 0]
checkbox input "false"
select select "1"
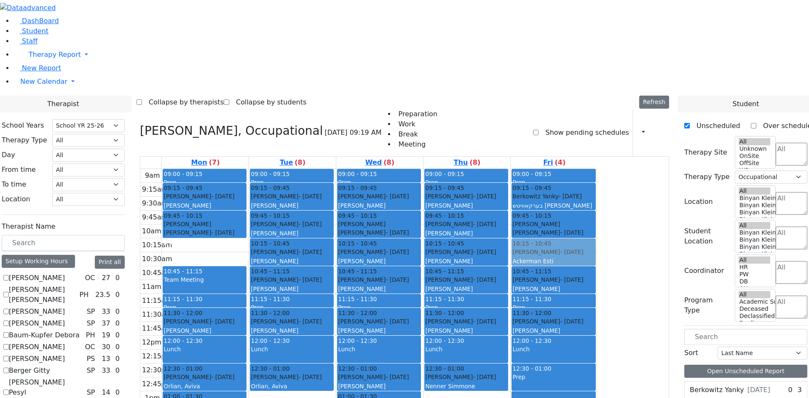
drag, startPoint x: 271, startPoint y: 137, endPoint x: 604, endPoint y: 131, distance: 332.8
click at [598, 169] on tr "09:00 - 09:15 Prep 09:15 - 09:45 Gottesman Dina - 11/16/2021 Grossbaum, Chaya 0…" at bounding box center [368, 336] width 457 height 334
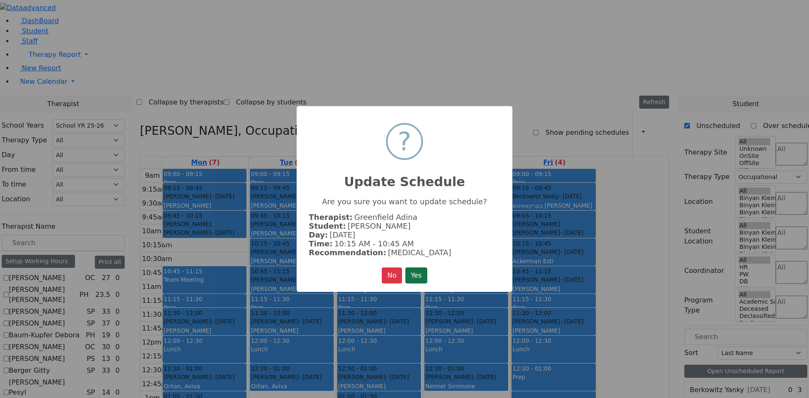
click at [421, 278] on button "Yes" at bounding box center [416, 275] width 22 height 16
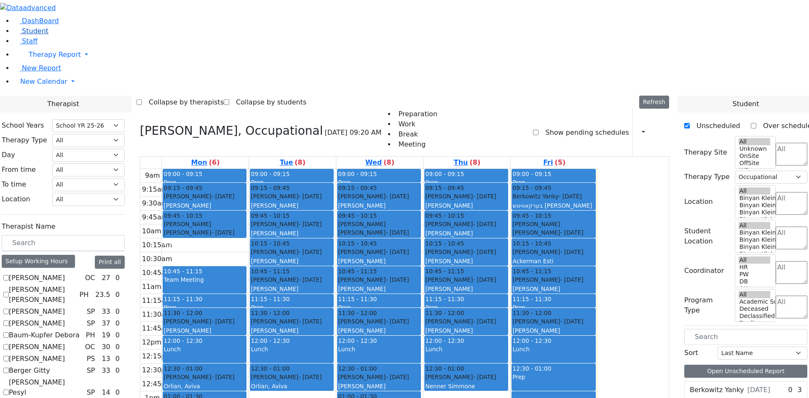
click at [24, 35] on span "Student" at bounding box center [35, 31] width 27 height 8
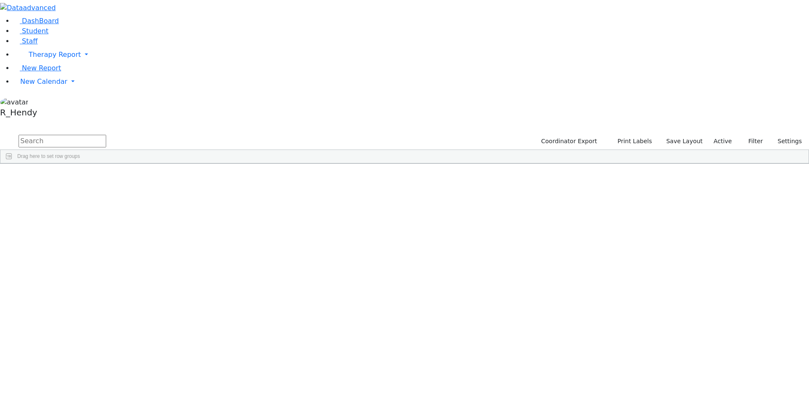
click at [106, 135] on input "text" at bounding box center [63, 141] width 88 height 13
type input "m"
click at [107, 201] on div "Zwiebel" at bounding box center [80, 207] width 53 height 12
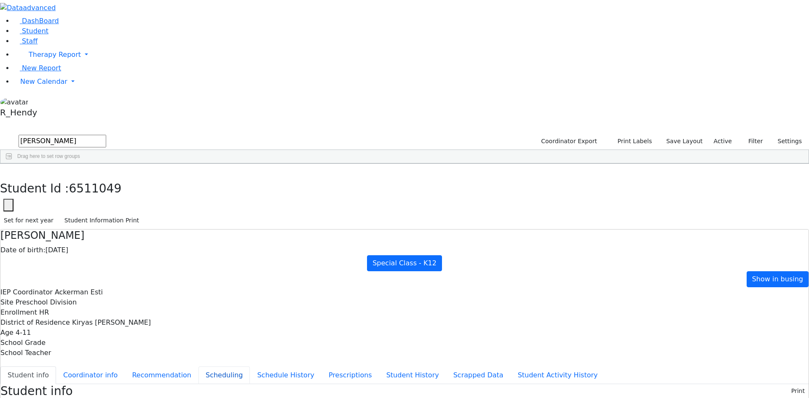
click at [207, 366] on button "Scheduling" at bounding box center [223, 375] width 51 height 18
drag, startPoint x: 334, startPoint y: 266, endPoint x: 473, endPoint y: 181, distance: 162.4
click at [143, 214] on button "Student Information Print" at bounding box center [102, 220] width 82 height 13
click at [12, 164] on button "button" at bounding box center [6, 173] width 12 height 18
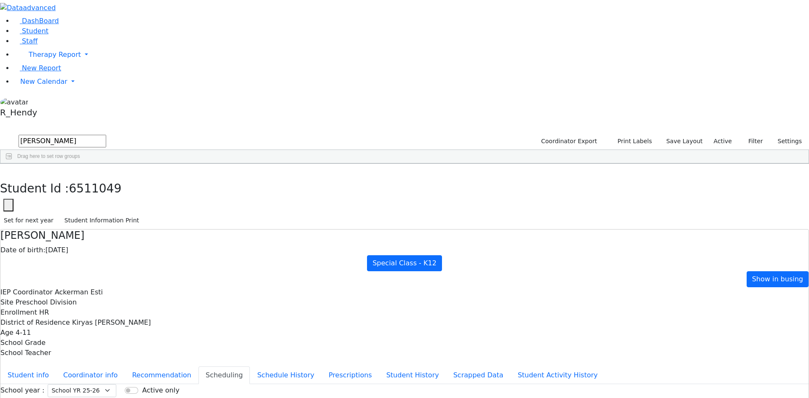
drag, startPoint x: 158, startPoint y: 35, endPoint x: 53, endPoint y: 40, distance: 104.6
click at [53, 40] on div "DashBoard Student Staff Therapy Report Student Old Calendar Report" at bounding box center [404, 243] width 809 height 486
type input "wert"
click at [159, 201] on div "Aron" at bounding box center [131, 207] width 53 height 12
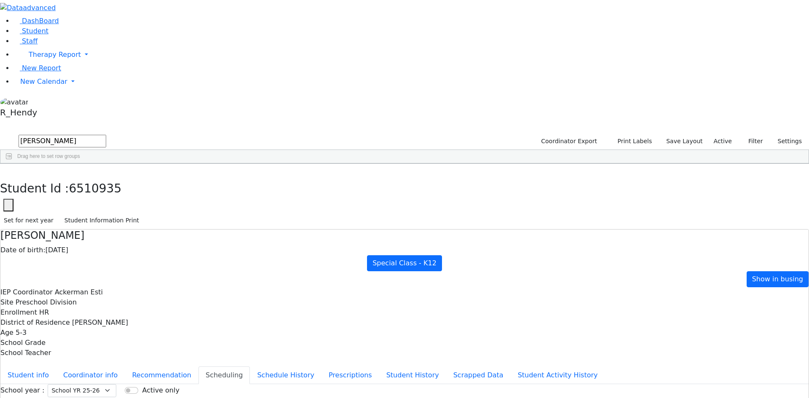
click at [38, 59] on span "New Calendar" at bounding box center [55, 55] width 52 height 8
drag, startPoint x: 296, startPoint y: 10, endPoint x: 360, endPoint y: 15, distance: 64.2
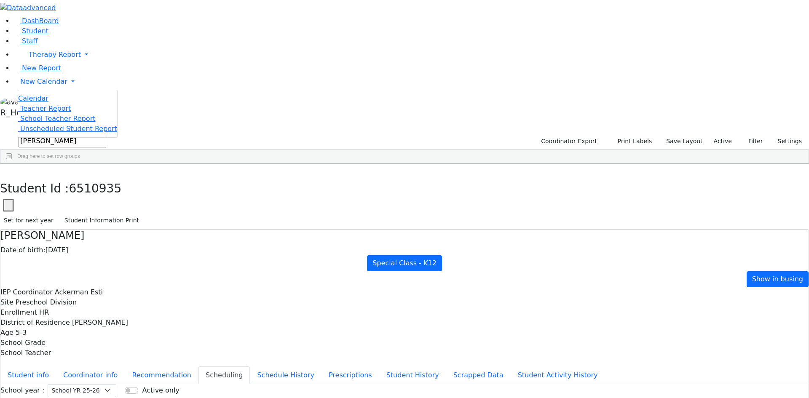
click at [360, 164] on div "Student Id : 6510935 Student Id 6510935 Cancel Save Set for next year Student I…" at bounding box center [404, 197] width 809 height 66
click at [42, 59] on span "New Calendar" at bounding box center [55, 55] width 52 height 8
click at [48, 102] on span "Calendar" at bounding box center [33, 98] width 30 height 8
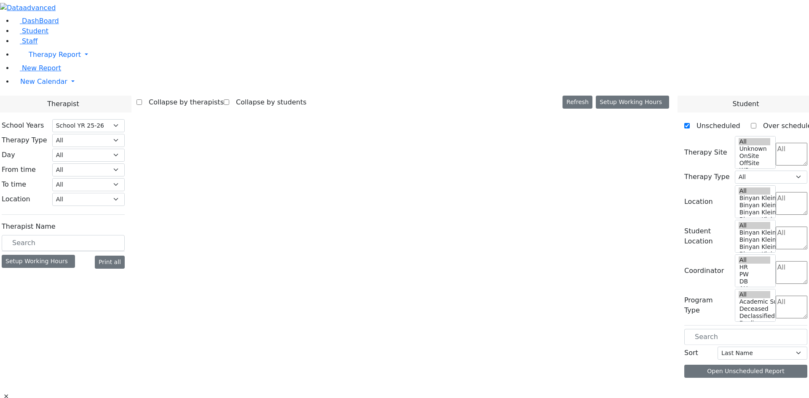
select select "212"
select select "1"
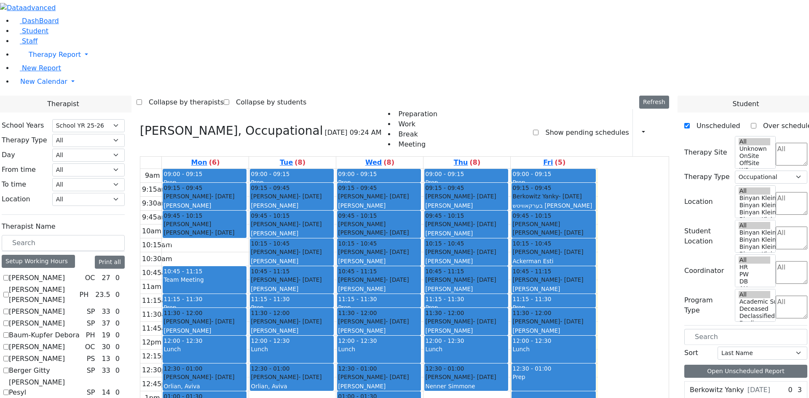
scroll to position [765, 0]
checkbox input "true"
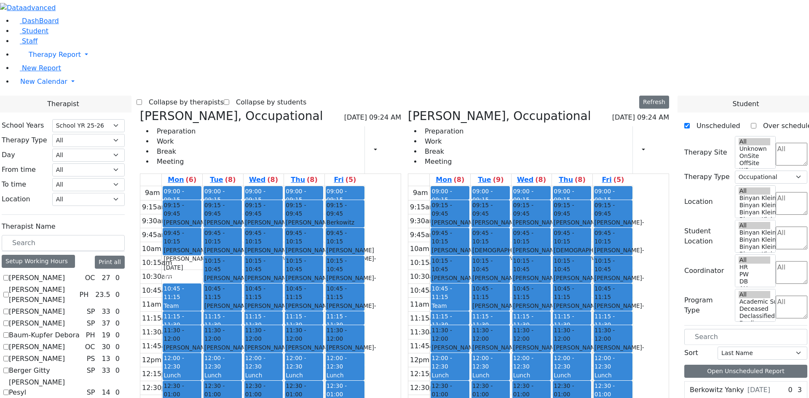
click at [509, 218] on div "Meisels Shimon - 04/19/2021" at bounding box center [490, 226] width 37 height 17
drag, startPoint x: 530, startPoint y: 85, endPoint x: 493, endPoint y: 118, distance: 49.8
click at [493, 186] on tr "09:00 - 09:15 Prep 09:15 - 09:45 Ostreicher Jacob - 01/21/2021 Glick, Shana 09:…" at bounding box center [520, 353] width 225 height 334
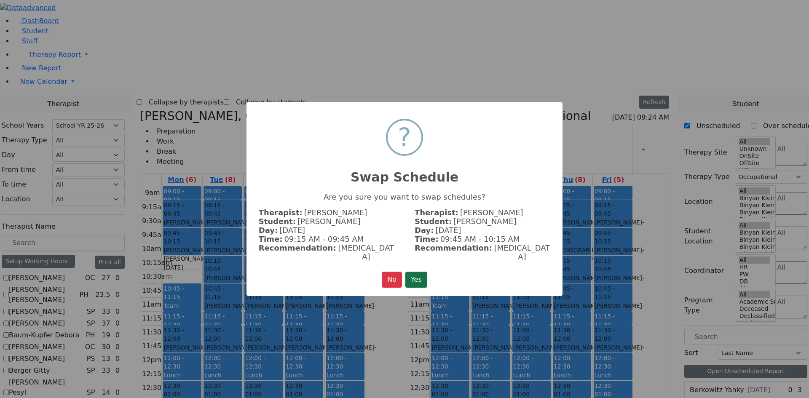
click at [421, 272] on button "Yes" at bounding box center [416, 280] width 22 height 16
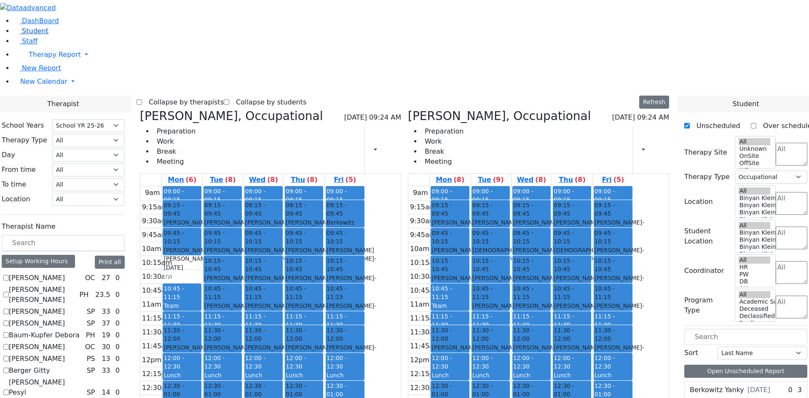
click at [27, 35] on span "Student" at bounding box center [35, 31] width 27 height 8
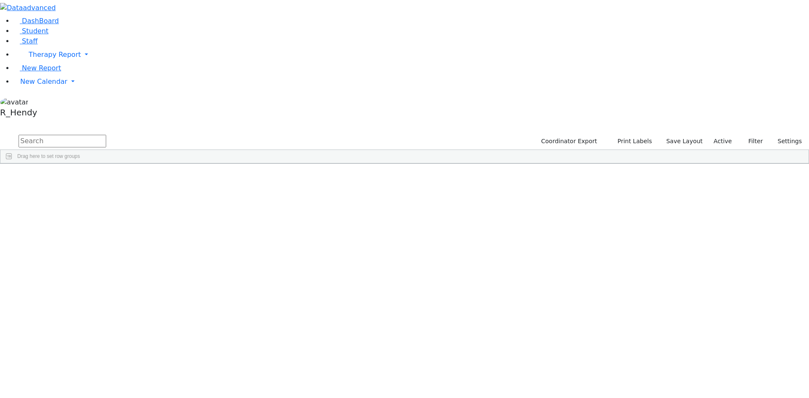
drag, startPoint x: 140, startPoint y: 37, endPoint x: 197, endPoint y: 29, distance: 57.1
click at [106, 135] on input "text" at bounding box center [63, 141] width 88 height 13
type input "[PERSON_NAME]"
click at [0, 134] on button "submit" at bounding box center [8, 142] width 16 height 16
click at [54, 331] on div "6511188" at bounding box center [27, 337] width 54 height 12
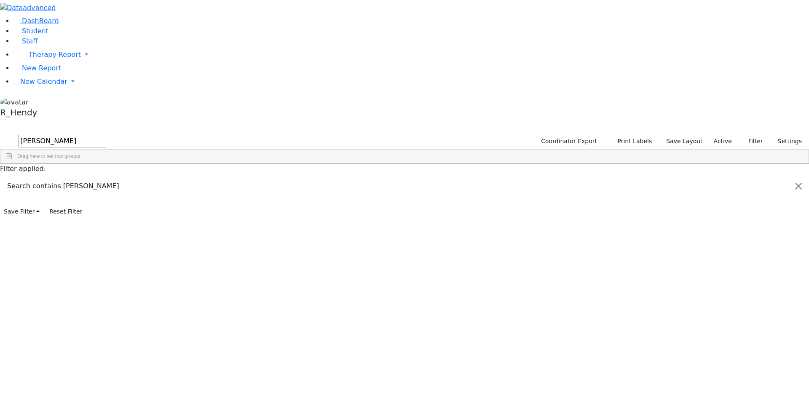
click at [54, 331] on div "6511188" at bounding box center [27, 337] width 54 height 12
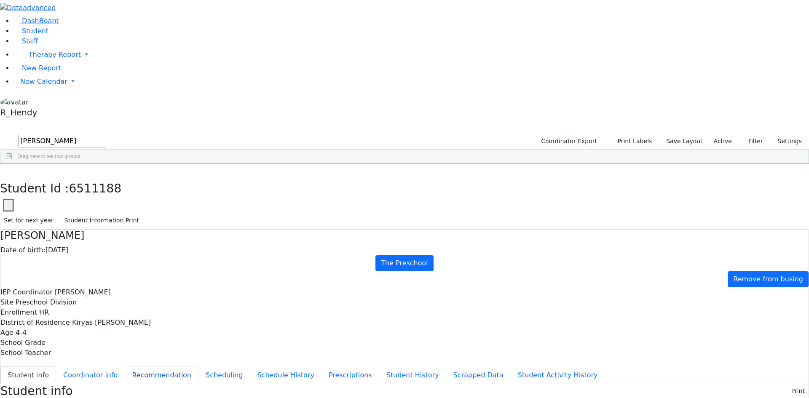
click at [198, 366] on button "Recommendation" at bounding box center [162, 375] width 74 height 18
checkbox input "true"
click at [198, 366] on button "Scheduling" at bounding box center [223, 375] width 51 height 18
click at [8, 170] on icon "button" at bounding box center [6, 172] width 5 height 5
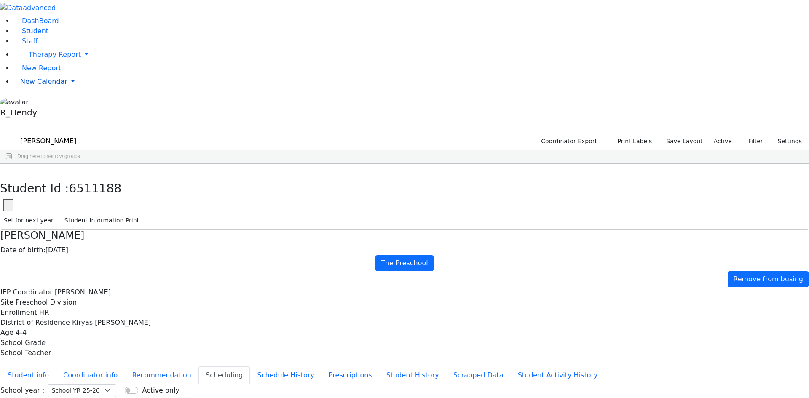
click at [35, 59] on span "New Calendar" at bounding box center [55, 55] width 52 height 8
click at [37, 102] on span "Calendar" at bounding box center [33, 98] width 30 height 8
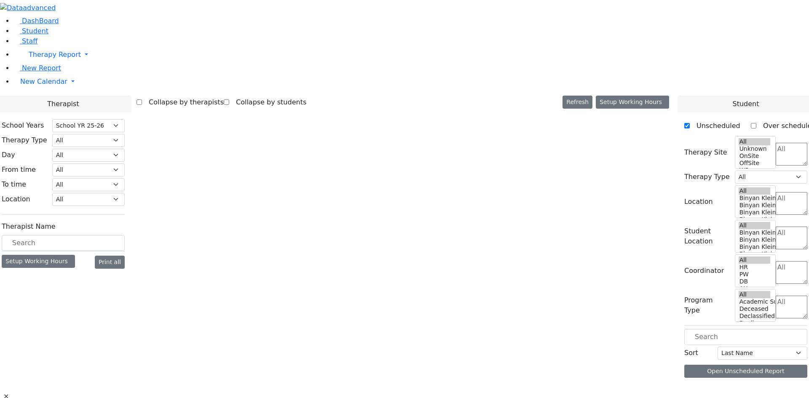
select select "212"
select select "1"
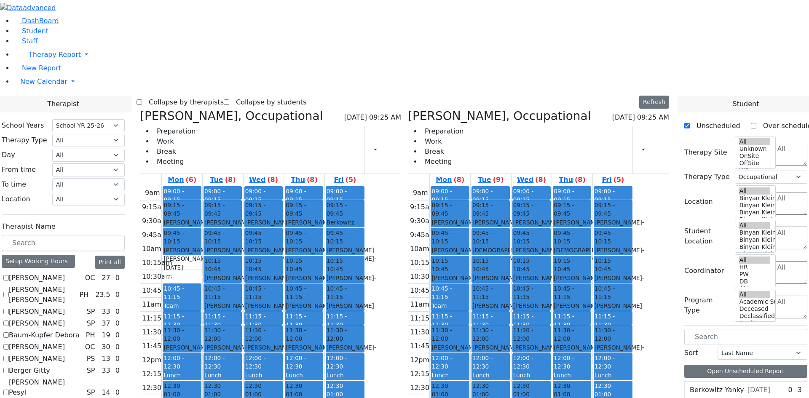
scroll to position [168, 0]
checkbox input "false"
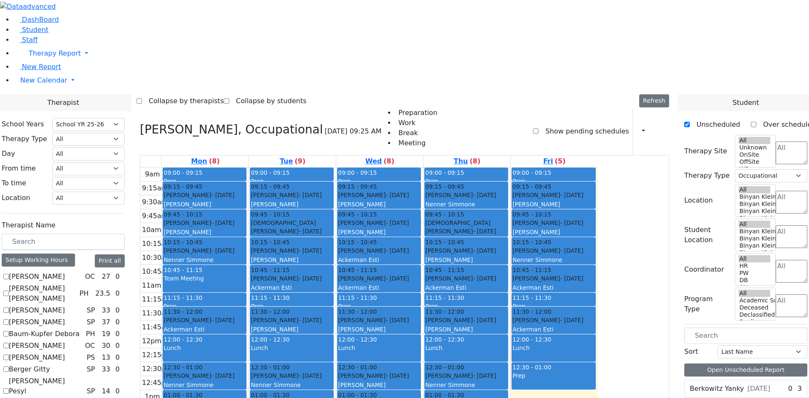
scroll to position [765, 0]
drag, startPoint x: 107, startPoint y: 235, endPoint x: 115, endPoint y: 241, distance: 9.6
checkbox input "false"
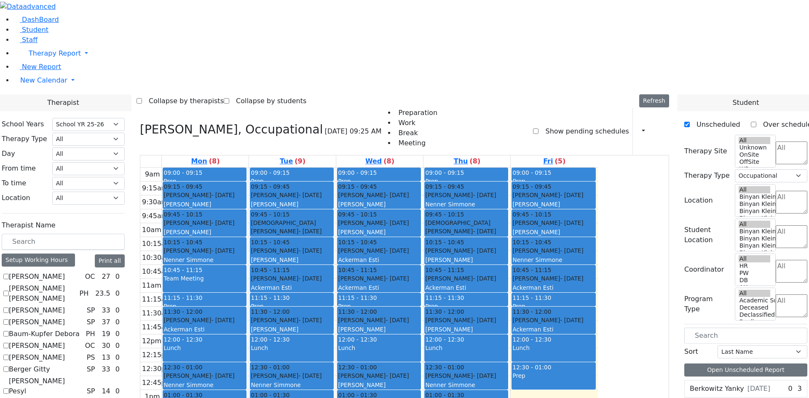
select select
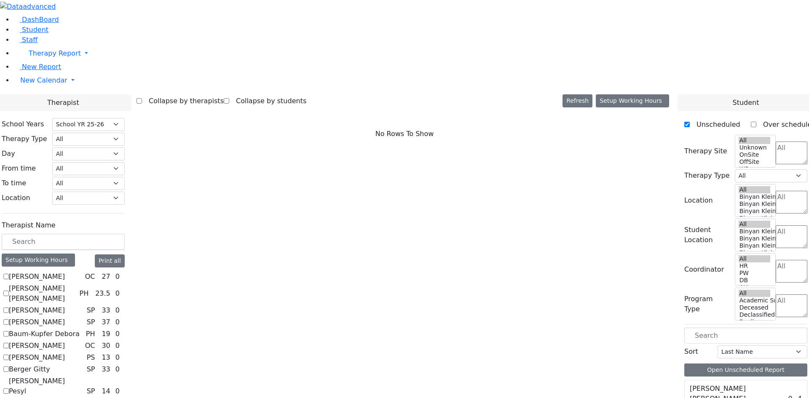
scroll to position [0, 0]
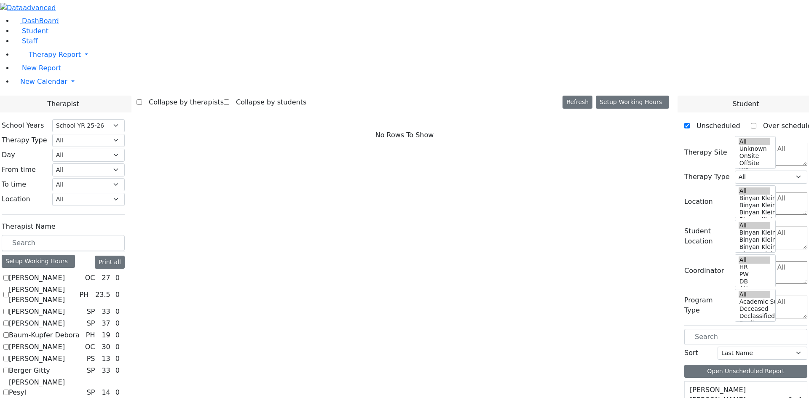
checkbox input "true"
select select "3"
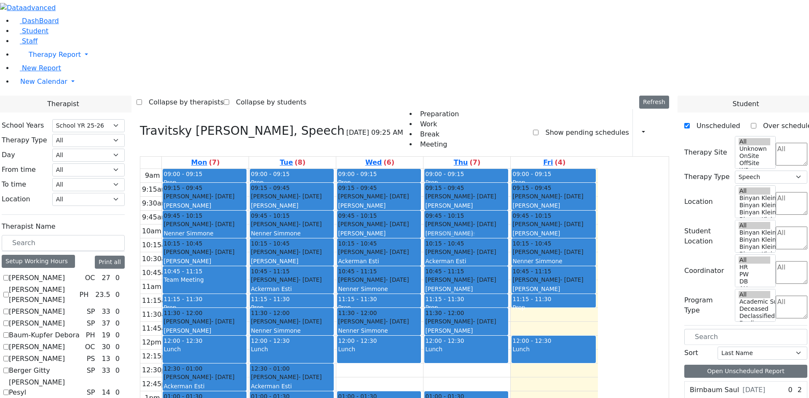
drag, startPoint x: 536, startPoint y: 259, endPoint x: 550, endPoint y: 99, distance: 160.6
click at [510, 169] on div "09:00 - 09:15 Prep 09:15 - 09:45 Stein Shie - 01/17/2022 Ptalis, Aliza 09:45 - …" at bounding box center [466, 336] width 87 height 334
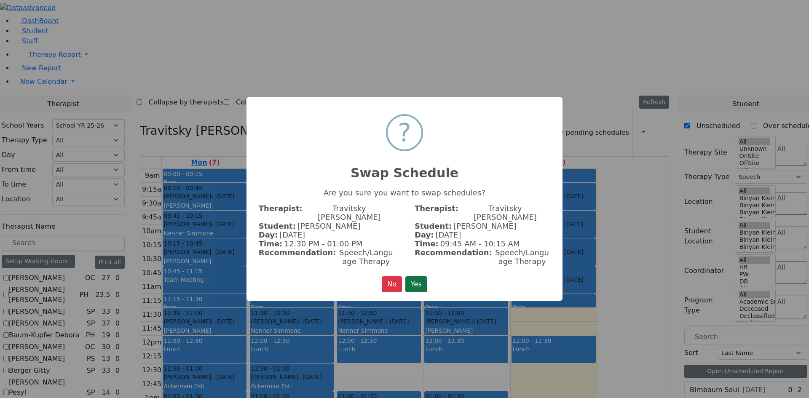
click at [418, 276] on button "Yes" at bounding box center [416, 284] width 22 height 16
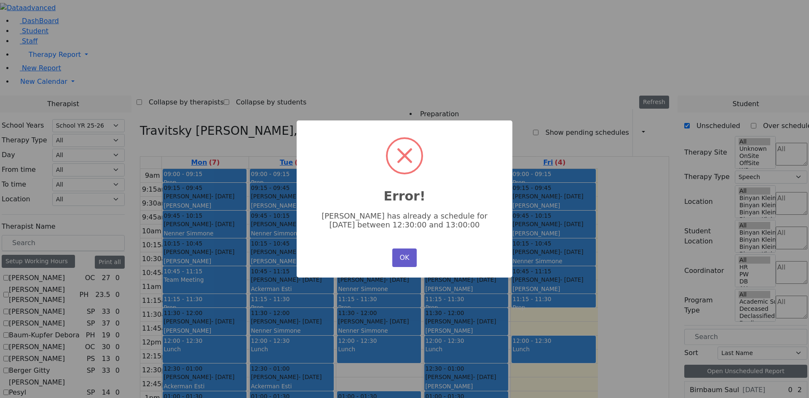
click at [407, 261] on button "OK" at bounding box center [404, 258] width 24 height 19
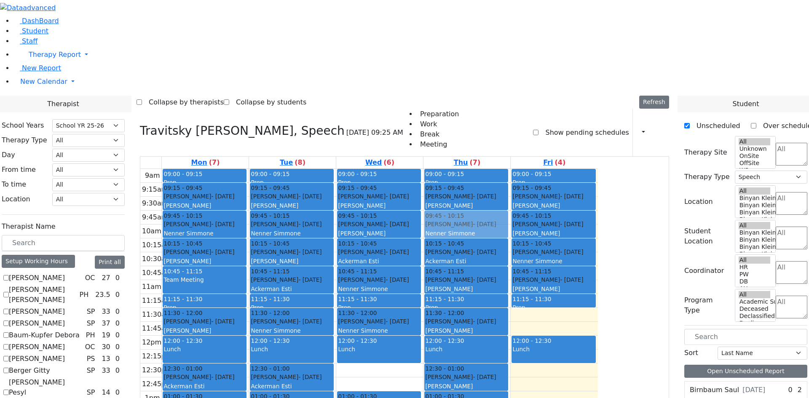
drag, startPoint x: 554, startPoint y: 106, endPoint x: 557, endPoint y: 110, distance: 4.5
click at [510, 169] on div "09:00 - 09:15 Prep 09:15 - 09:45 Stein Shie - 01/17/2022 Ptalis, Aliza 09:45 - …" at bounding box center [466, 336] width 87 height 334
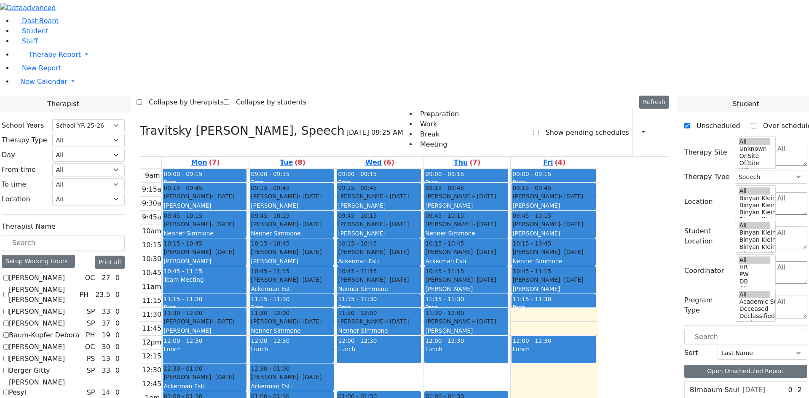
drag, startPoint x: 546, startPoint y: 262, endPoint x: 549, endPoint y: 319, distance: 57.0
click at [510, 319] on div "09:00 - 09:15 Prep 09:15 - 09:45 Stein Shie - 01/17/2022 Ptalis, Aliza 09:45 - …" at bounding box center [466, 336] width 87 height 334
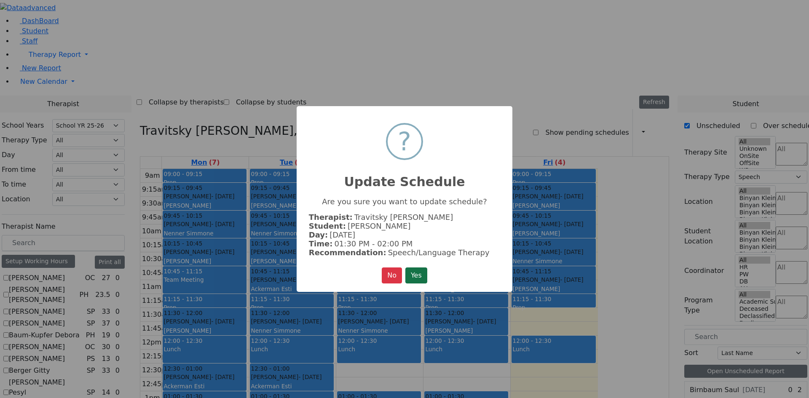
click at [409, 270] on button "Yes" at bounding box center [416, 275] width 22 height 16
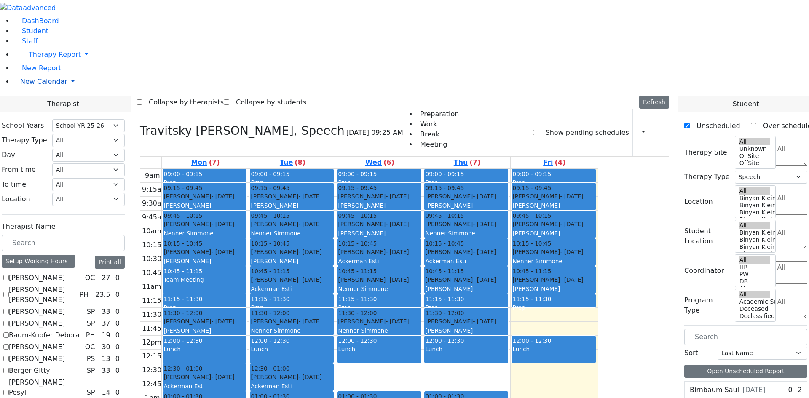
click at [32, 59] on span "New Calendar" at bounding box center [55, 55] width 52 height 8
click at [32, 35] on span "Student" at bounding box center [35, 31] width 27 height 8
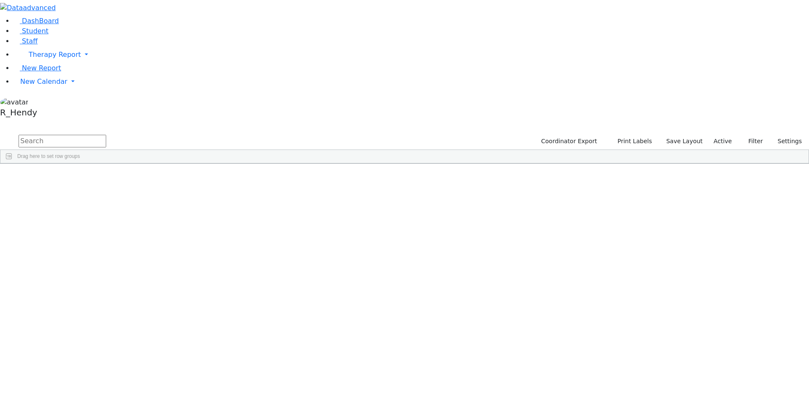
click at [106, 135] on input "text" at bounding box center [63, 141] width 88 height 13
type input "shimon"
click at [160, 331] on div "Shimon" at bounding box center [133, 337] width 53 height 12
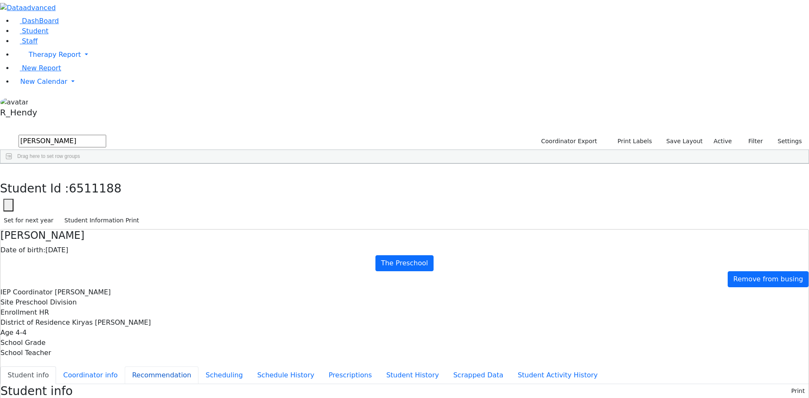
click at [189, 366] on button "Recommendation" at bounding box center [162, 375] width 74 height 18
checkbox input "true"
click at [198, 366] on button "Scheduling" at bounding box center [223, 375] width 51 height 18
click at [143, 214] on button "Student Information Print" at bounding box center [102, 220] width 82 height 13
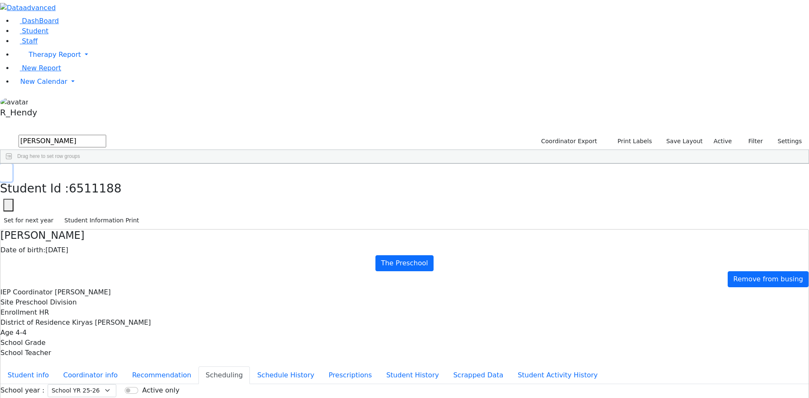
click at [8, 170] on icon "button" at bounding box center [6, 172] width 5 height 5
click at [337, 344] on div "6511260 Lorincz Shimon 04/30/2019 Kramer Bluma ML Special Class - K12 Suffern E…" at bounding box center [399, 301] width 799 height 248
drag, startPoint x: 132, startPoint y: 31, endPoint x: 74, endPoint y: 36, distance: 58.4
click at [74, 36] on div "DashBoard Student Staff Therapy Report Student Old Calendar Report" at bounding box center [404, 243] width 809 height 486
drag, startPoint x: 77, startPoint y: 36, endPoint x: 64, endPoint y: 37, distance: 13.1
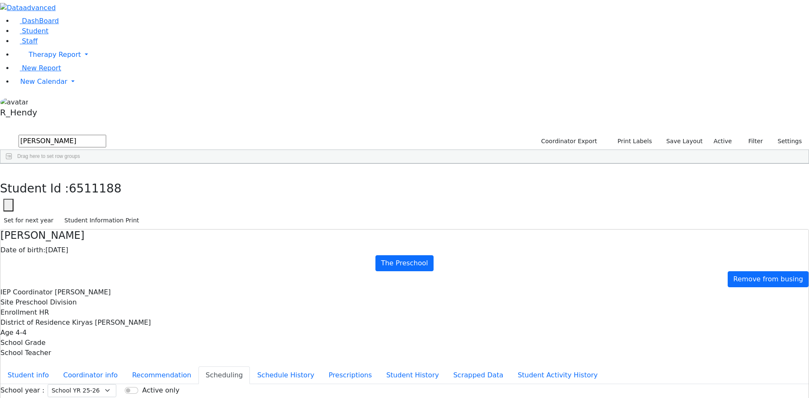
click at [64, 37] on div "DashBoard Student Staff Therapy Report Student Old Calendar Report" at bounding box center [404, 243] width 809 height 486
type input "mendy"
click at [266, 201] on div "Ackerman Esti" at bounding box center [238, 207] width 53 height 12
click at [143, 214] on button "Student Information Print" at bounding box center [102, 220] width 82 height 13
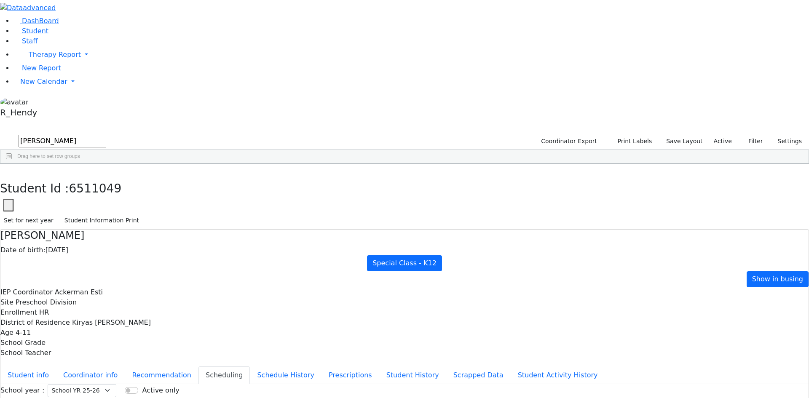
click at [154, 121] on div "Students 3 A 24 K 24 W 24 A 24 K 24 W 24 876" at bounding box center [404, 127] width 809 height 13
click at [4, 170] on use "button" at bounding box center [4, 170] width 0 height 0
drag, startPoint x: 148, startPoint y: 34, endPoint x: 48, endPoint y: 35, distance: 99.8
click at [50, 35] on div "DashBoard Student Staff Therapy Report Student Old Calendar Report" at bounding box center [404, 243] width 809 height 486
click at [159, 201] on div "[PERSON_NAME]" at bounding box center [131, 207] width 53 height 12
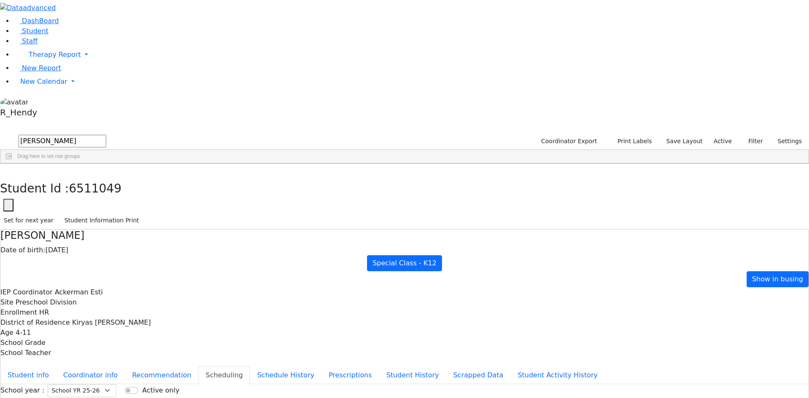
click at [159, 201] on div "[PERSON_NAME]" at bounding box center [131, 207] width 53 height 12
click at [143, 214] on button "Student Information Print" at bounding box center [102, 220] width 82 height 13
click at [167, 164] on div "Student Id : 6510935 Student Id 6510935 Cancel Save Set for next year Student I…" at bounding box center [404, 197] width 809 height 66
click at [8, 170] on icon "button" at bounding box center [6, 172] width 5 height 5
drag, startPoint x: 147, startPoint y: 35, endPoint x: 28, endPoint y: 27, distance: 118.6
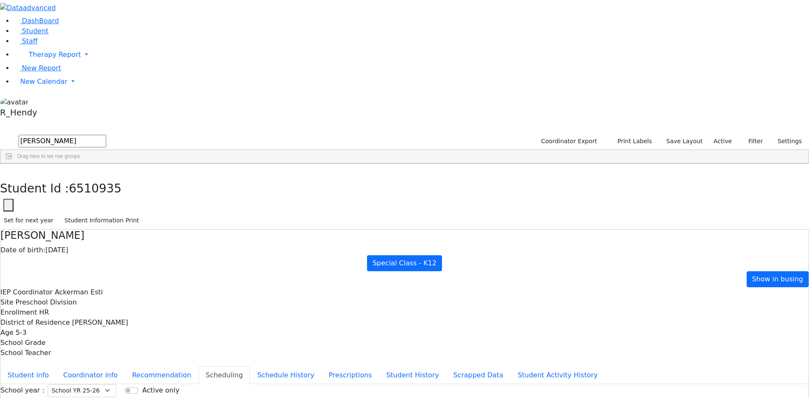
click at [36, 28] on div "DashBoard Student Staff Therapy Report Student Old Calendar Report" at bounding box center [404, 243] width 809 height 486
type input "rosenberg"
click at [159, 319] on div "Abraham" at bounding box center [131, 325] width 53 height 12
click at [143, 214] on button "Student Information Print" at bounding box center [102, 220] width 82 height 13
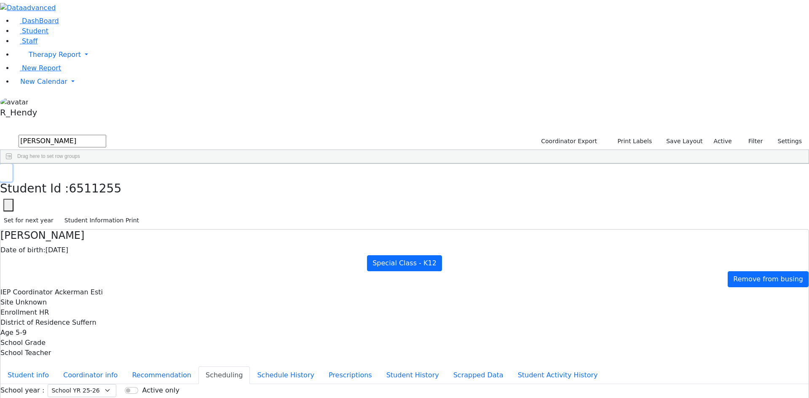
click at [12, 164] on button "button" at bounding box center [6, 173] width 12 height 18
click at [44, 59] on span "New Calendar" at bounding box center [55, 55] width 52 height 8
click at [59, 112] on span "Teacher Report" at bounding box center [45, 108] width 51 height 8
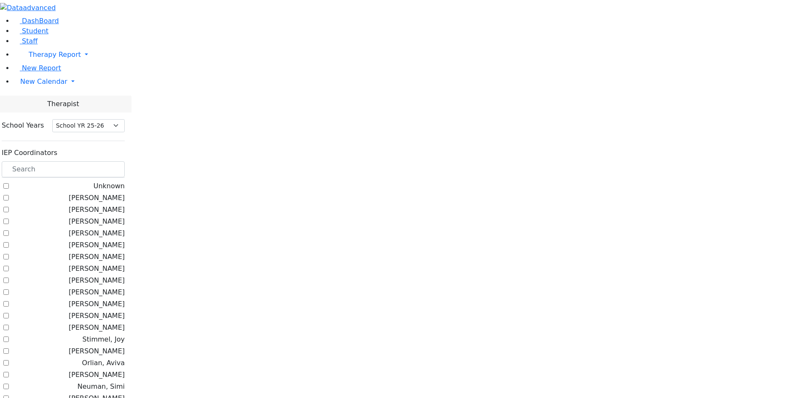
select select "212"
click at [120, 161] on input "text" at bounding box center [63, 169] width 123 height 16
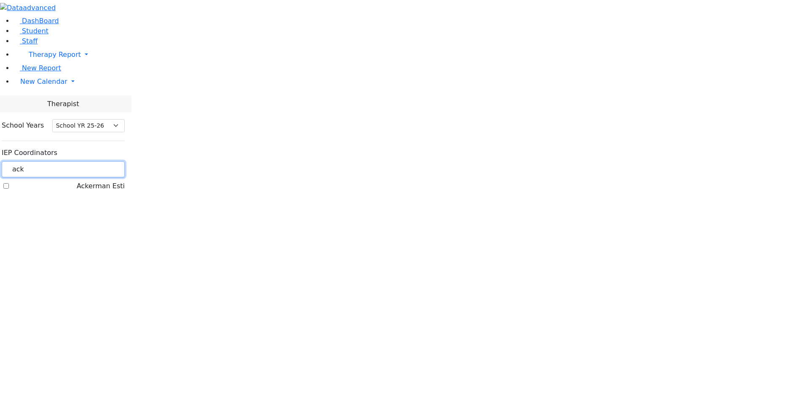
type input "ack"
drag, startPoint x: 107, startPoint y: 92, endPoint x: 145, endPoint y: 119, distance: 46.9
click at [107, 181] on label "Ackerman Esti" at bounding box center [101, 186] width 48 height 10
click at [9, 183] on input "Ackerman Esti" at bounding box center [5, 185] width 5 height 5
checkbox input "true"
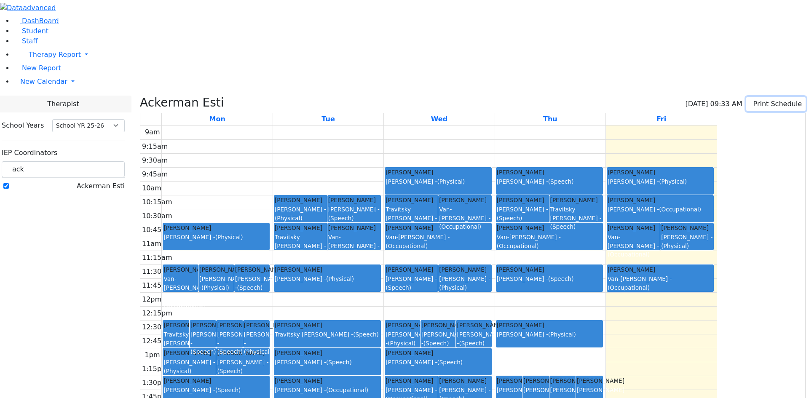
click at [760, 97] on button "Print Schedule" at bounding box center [775, 104] width 59 height 14
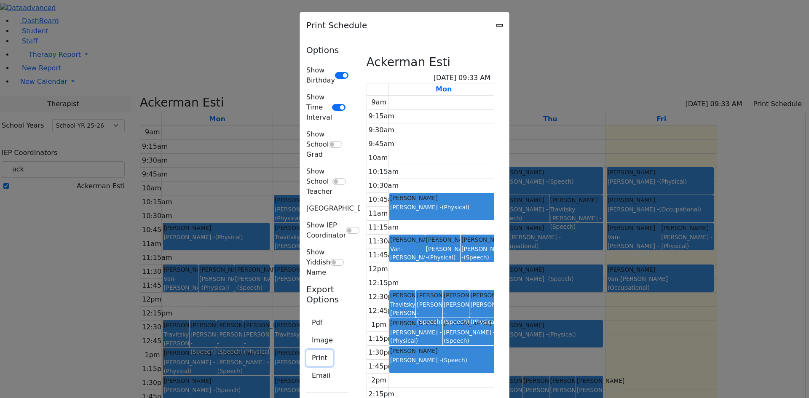
click at [306, 350] on button "Print" at bounding box center [319, 358] width 27 height 16
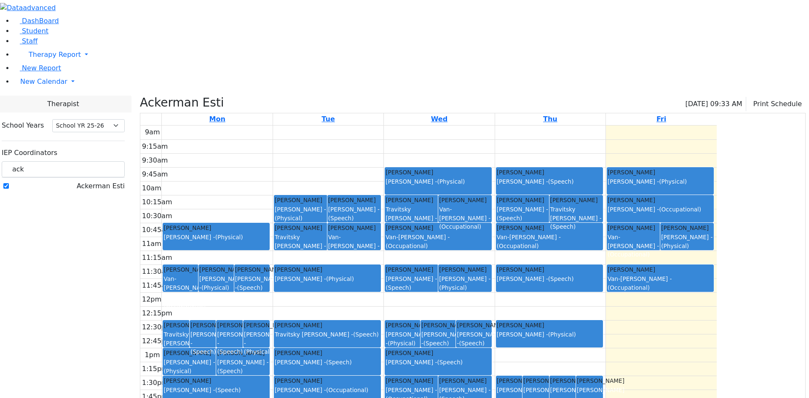
click at [22, 36] on li "Student" at bounding box center [410, 31] width 795 height 10
click at [23, 35] on link "Student" at bounding box center [30, 31] width 35 height 8
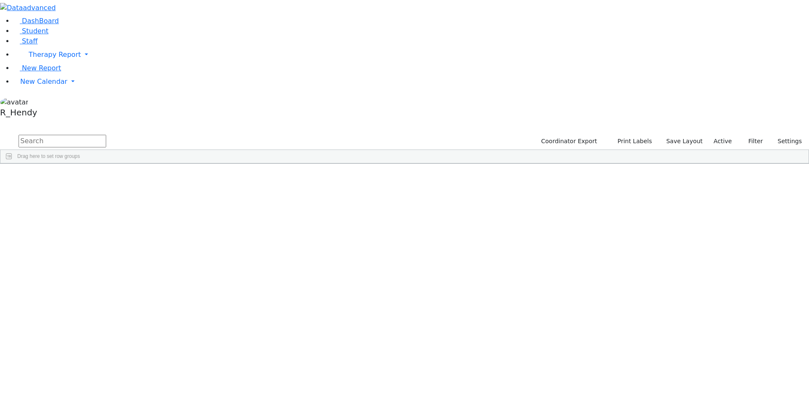
drag, startPoint x: 164, startPoint y: 34, endPoint x: 160, endPoint y: 33, distance: 4.2
click at [106, 135] on input "text" at bounding box center [63, 141] width 88 height 13
type input "yanky"
click at [214, 177] on div "[DATE]" at bounding box center [186, 183] width 53 height 12
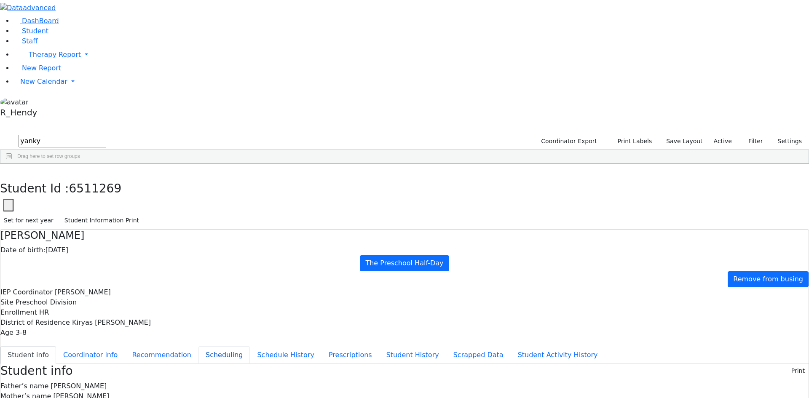
click at [198, 346] on button "Scheduling" at bounding box center [223, 355] width 51 height 18
click at [8, 170] on icon "button" at bounding box center [6, 172] width 5 height 5
drag, startPoint x: 148, startPoint y: 29, endPoint x: 42, endPoint y: 29, distance: 106.2
click at [42, 29] on div "DashBoard Student Staff Therapy Report Student Old Calendar Report" at bounding box center [404, 232] width 809 height 465
type input "zisi"
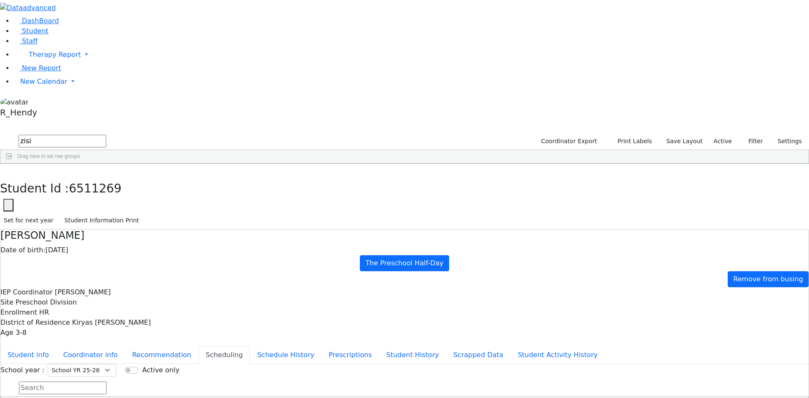
click at [266, 177] on div "[PERSON_NAME]" at bounding box center [238, 183] width 53 height 12
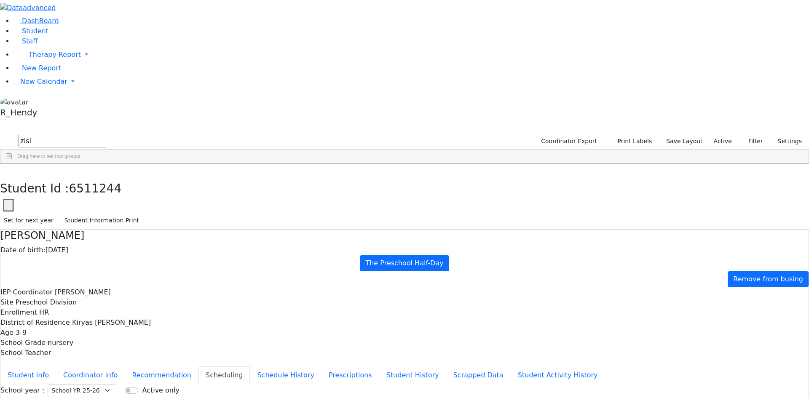
click at [143, 214] on button "Student Information Print" at bounding box center [102, 220] width 82 height 13
click at [33, 59] on span "New Calendar" at bounding box center [55, 55] width 52 height 8
click at [42, 112] on span "Teacher Report" at bounding box center [45, 108] width 51 height 8
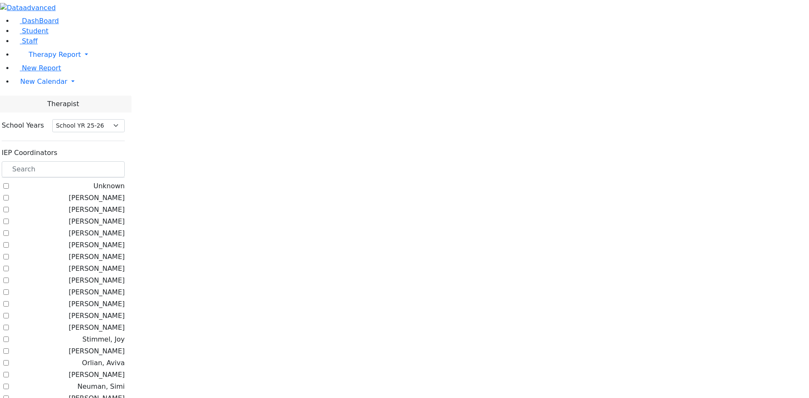
select select "212"
click at [125, 161] on input "text" at bounding box center [63, 169] width 123 height 16
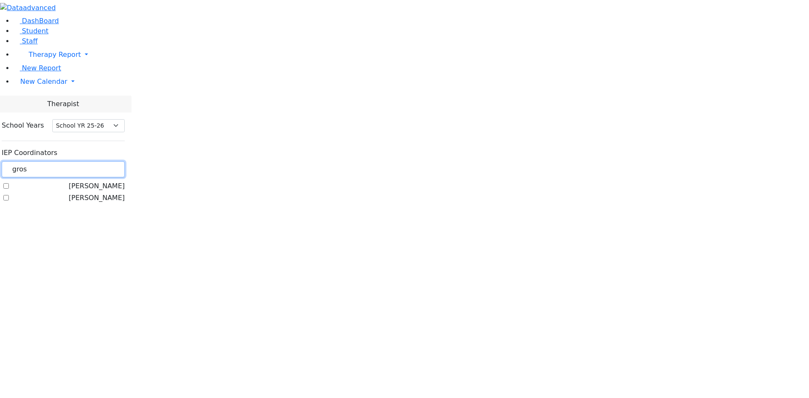
type input "gros"
click at [109, 193] on label "[PERSON_NAME]" at bounding box center [97, 198] width 56 height 10
click at [9, 195] on input "[PERSON_NAME]" at bounding box center [5, 197] width 5 height 5
checkbox input "true"
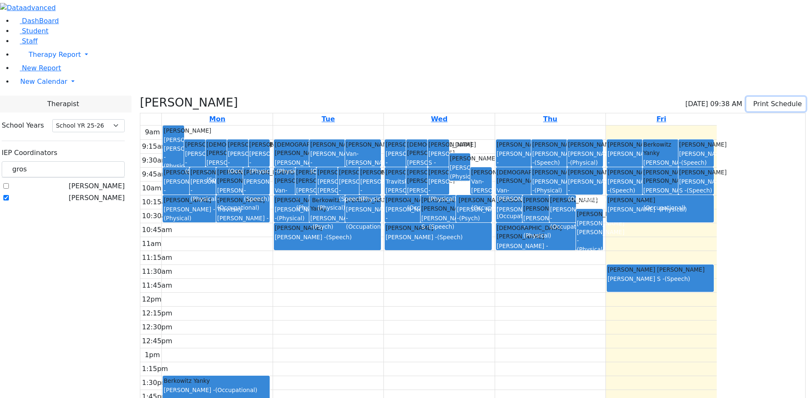
click at [751, 97] on button "Print Schedule" at bounding box center [775, 104] width 59 height 14
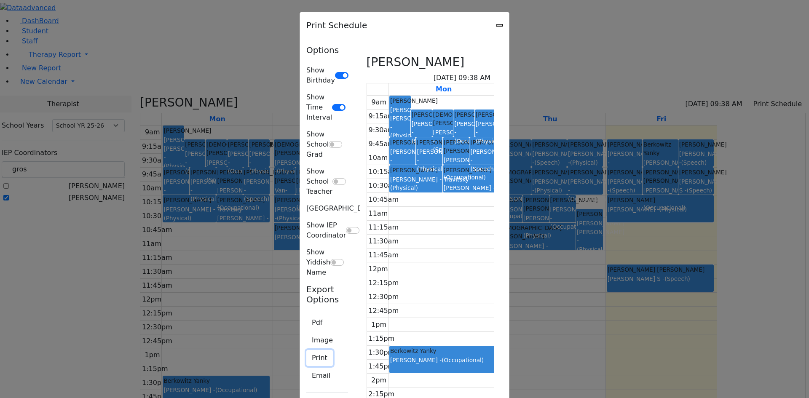
click at [306, 350] on button "Print" at bounding box center [319, 358] width 27 height 16
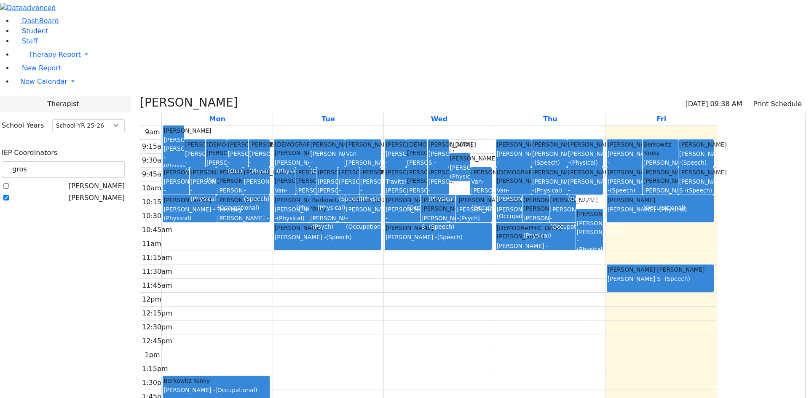
click at [32, 35] on span "Student" at bounding box center [35, 31] width 27 height 8
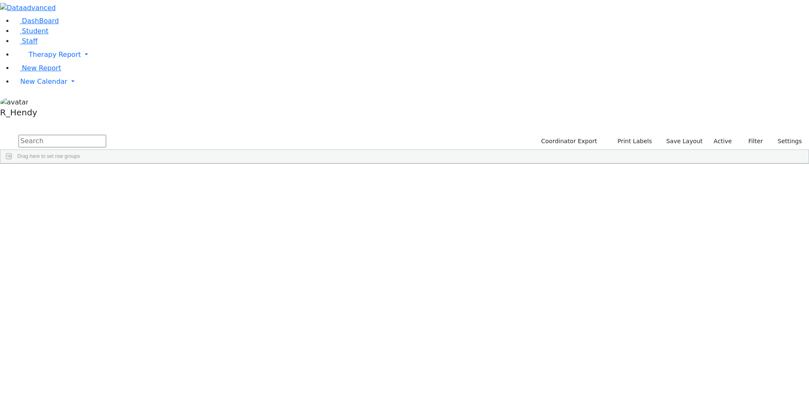
click at [106, 135] on input "text" at bounding box center [63, 141] width 88 height 13
type input "tyr"
click at [160, 201] on div "Yakov" at bounding box center [133, 207] width 53 height 12
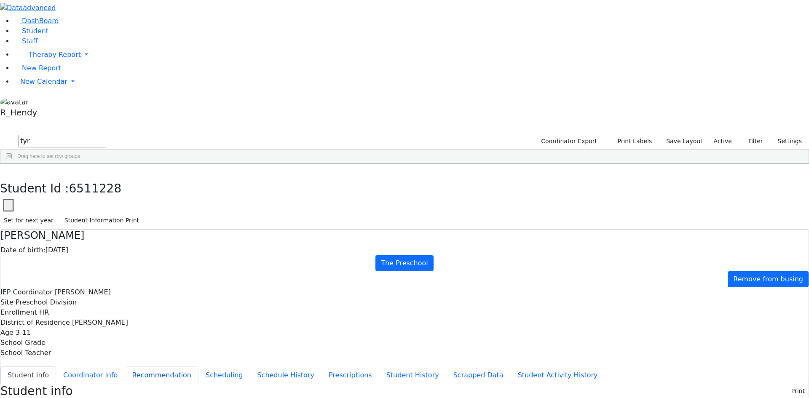
click at [187, 366] on button "Recommendation" at bounding box center [162, 375] width 74 height 18
checkbox input "true"
click at [216, 366] on button "Scheduling" at bounding box center [223, 375] width 51 height 18
click at [143, 214] on button "Student Information Print" at bounding box center [102, 220] width 82 height 13
